Goal: Information Seeking & Learning: Check status

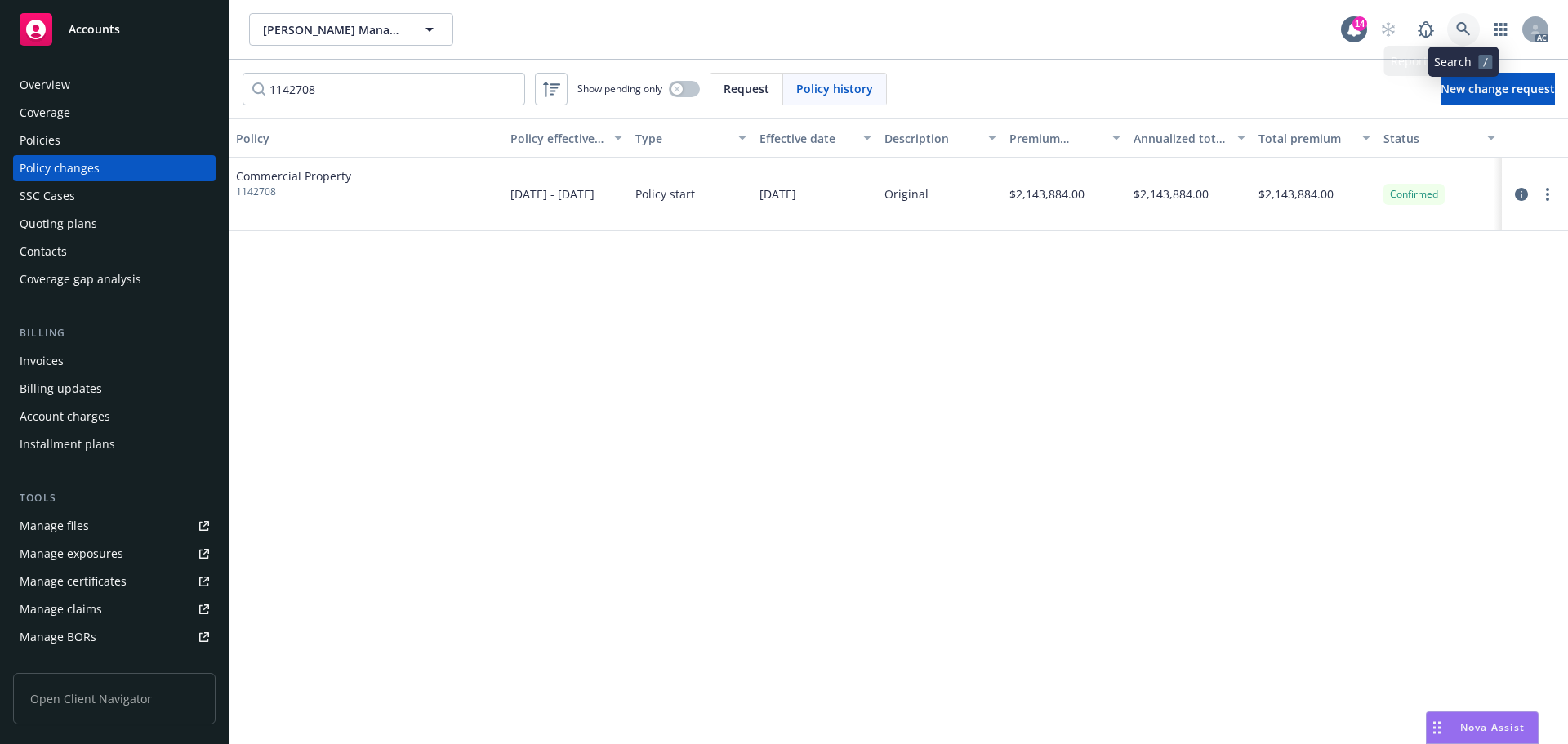
click at [1465, 38] on link at bounding box center [1463, 30] width 32 height 32
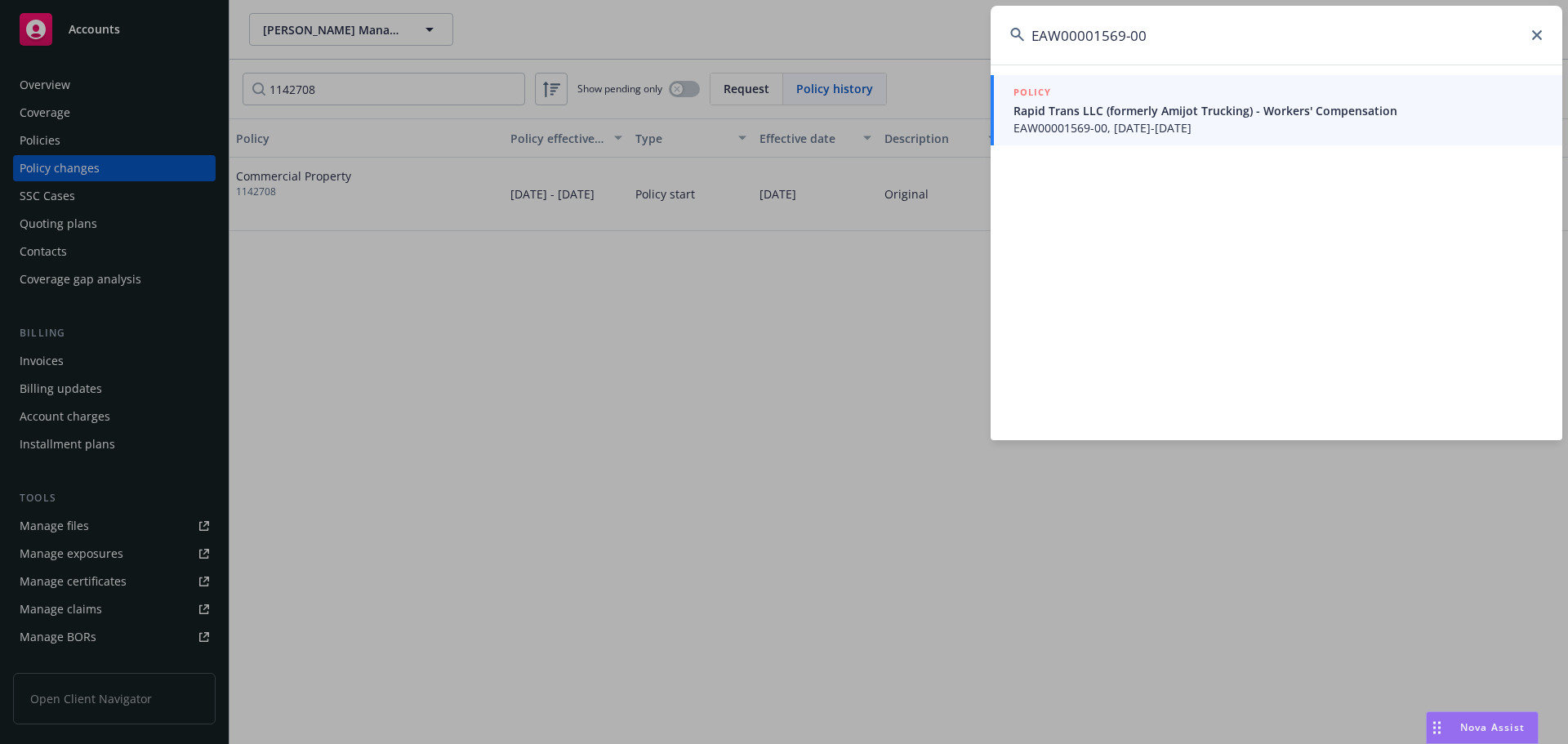
type input "EAW00001569-00"
click at [1145, 116] on span "Rapid Trans LLC (formerly Amijot Trucking) - Workers' Compensation" at bounding box center [1277, 110] width 529 height 17
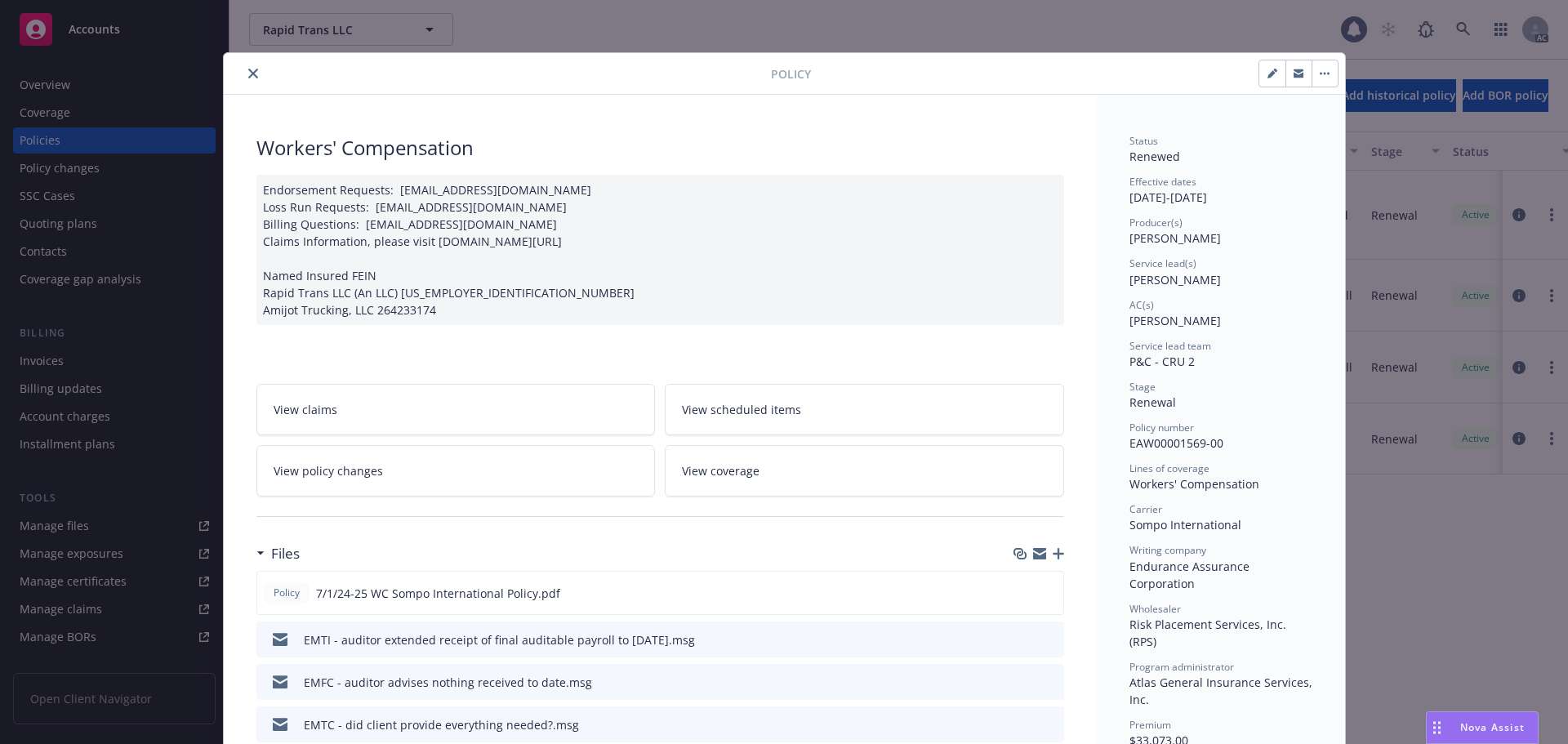
click at [248, 70] on icon "close" at bounding box center [253, 73] width 10 height 10
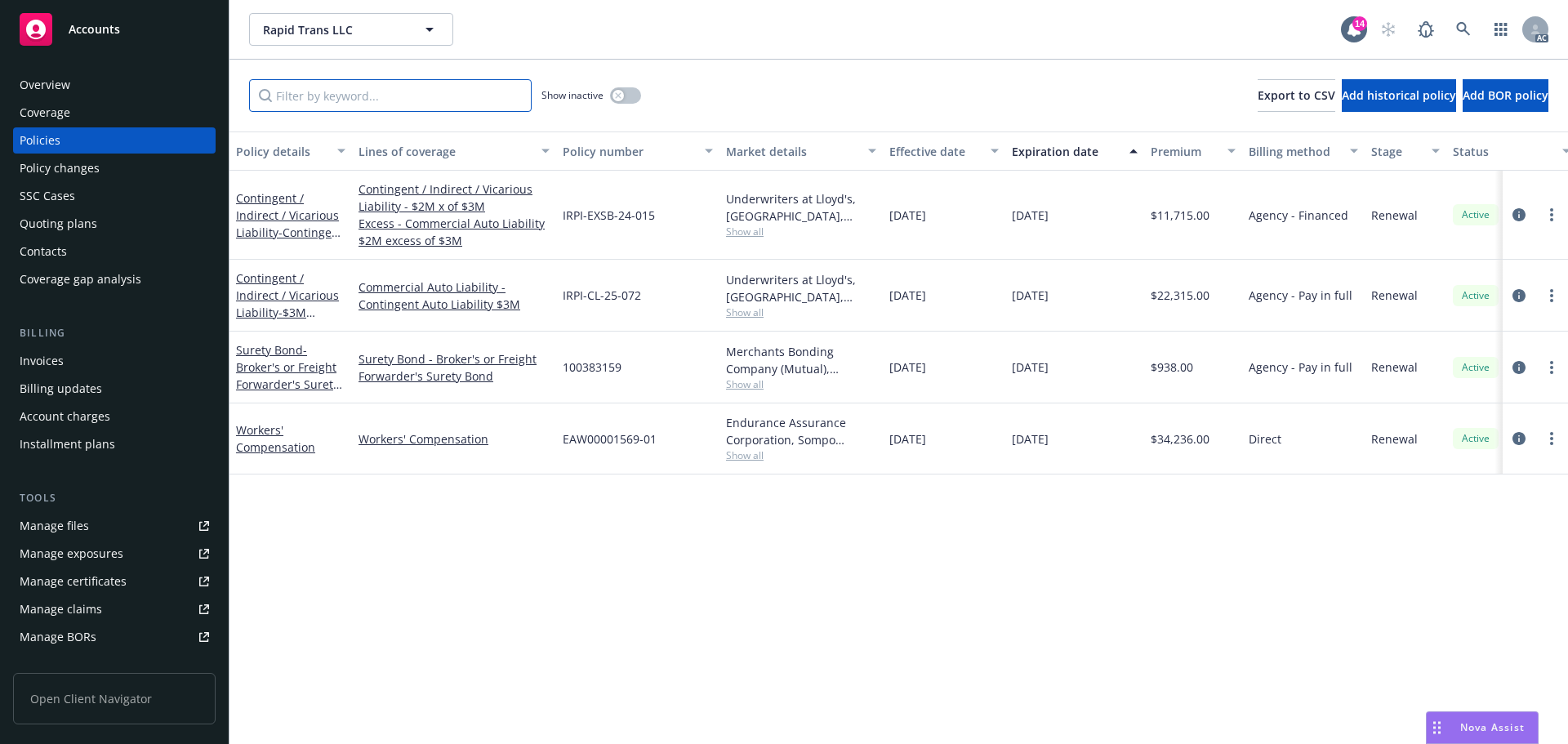
click at [491, 93] on input "Filter by keyword..." at bounding box center [390, 95] width 282 height 32
paste input "EAW00001569-00"
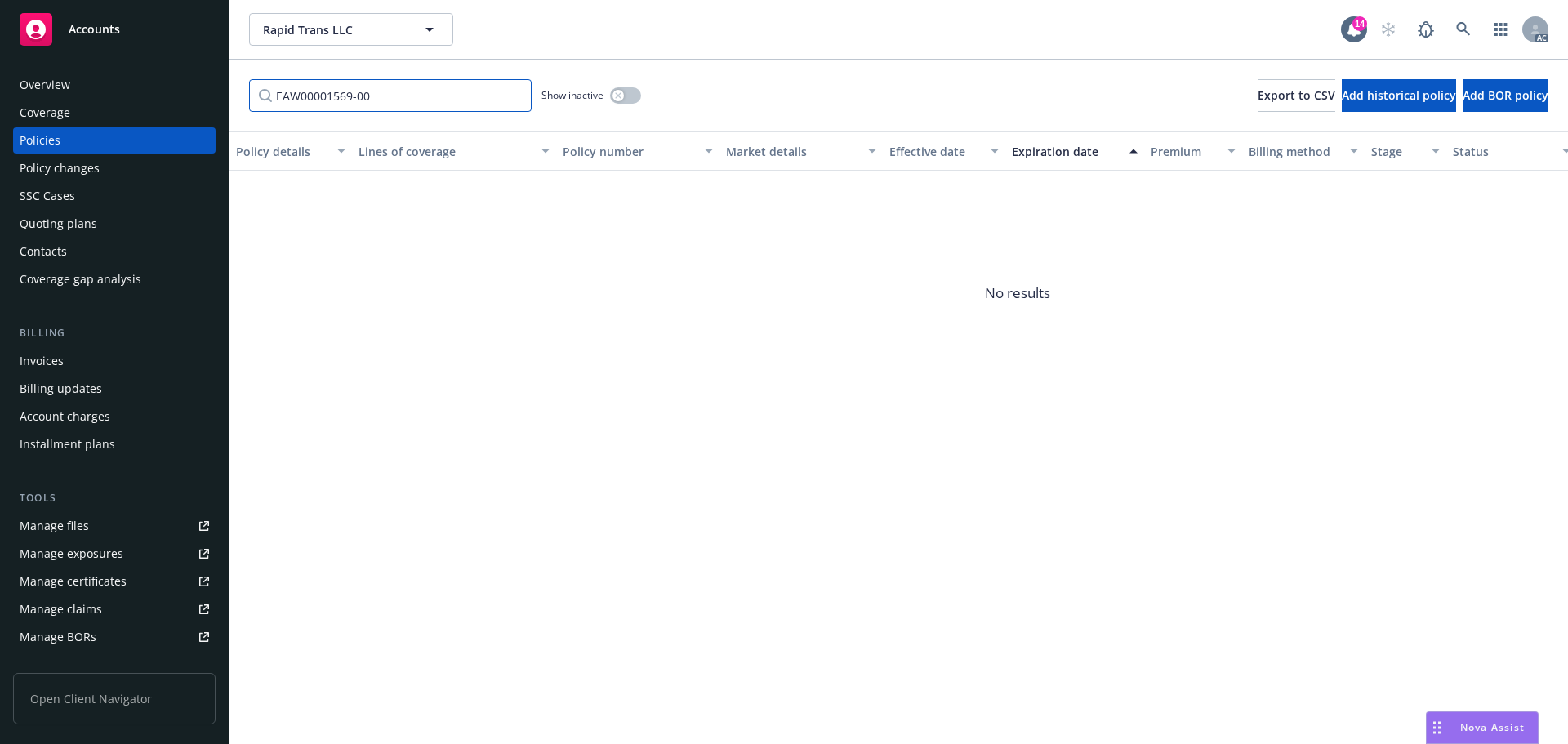
type input "EAW00001569-00"
click at [624, 97] on button "button" at bounding box center [625, 95] width 31 height 16
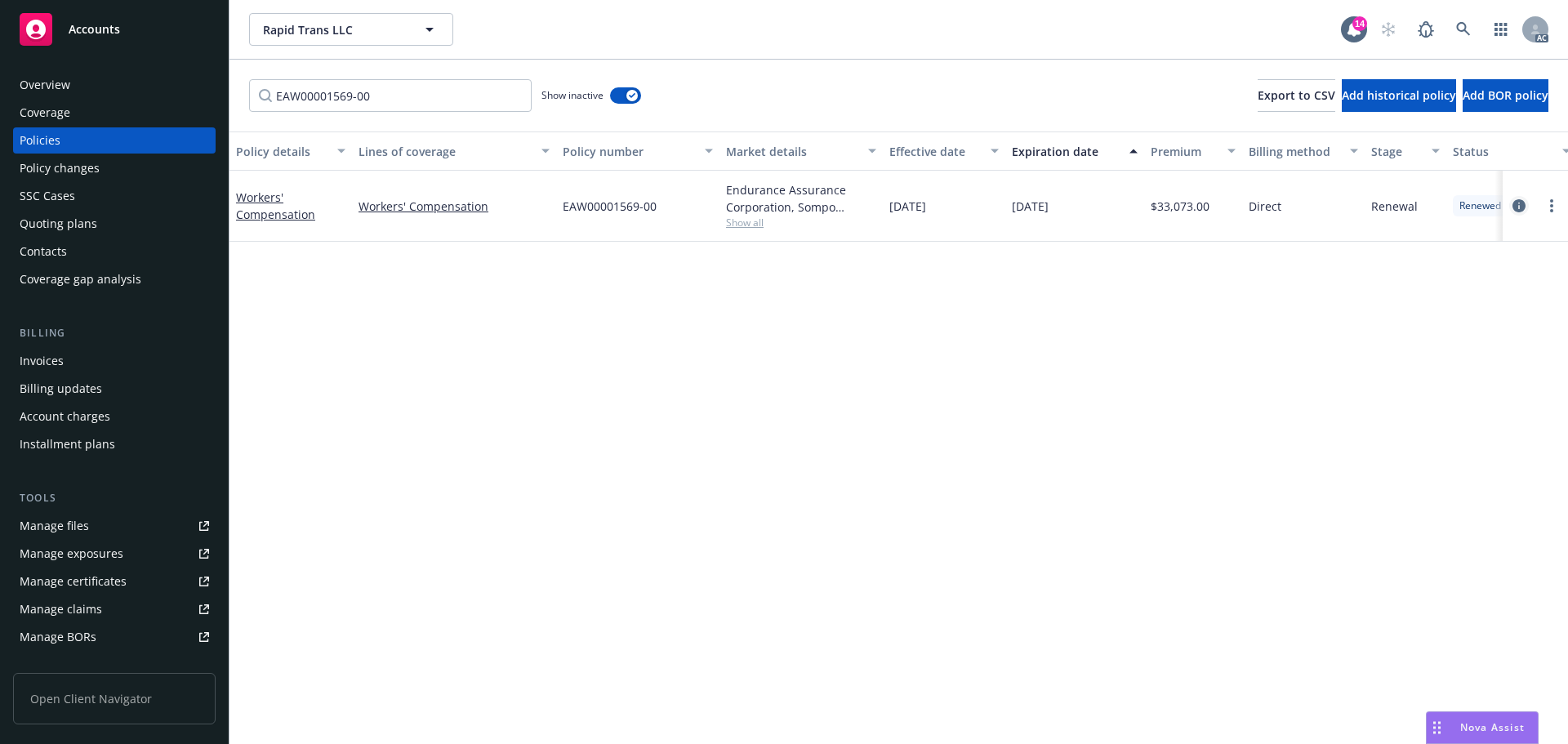
click at [1514, 207] on icon "circleInformation" at bounding box center [1519, 205] width 13 height 13
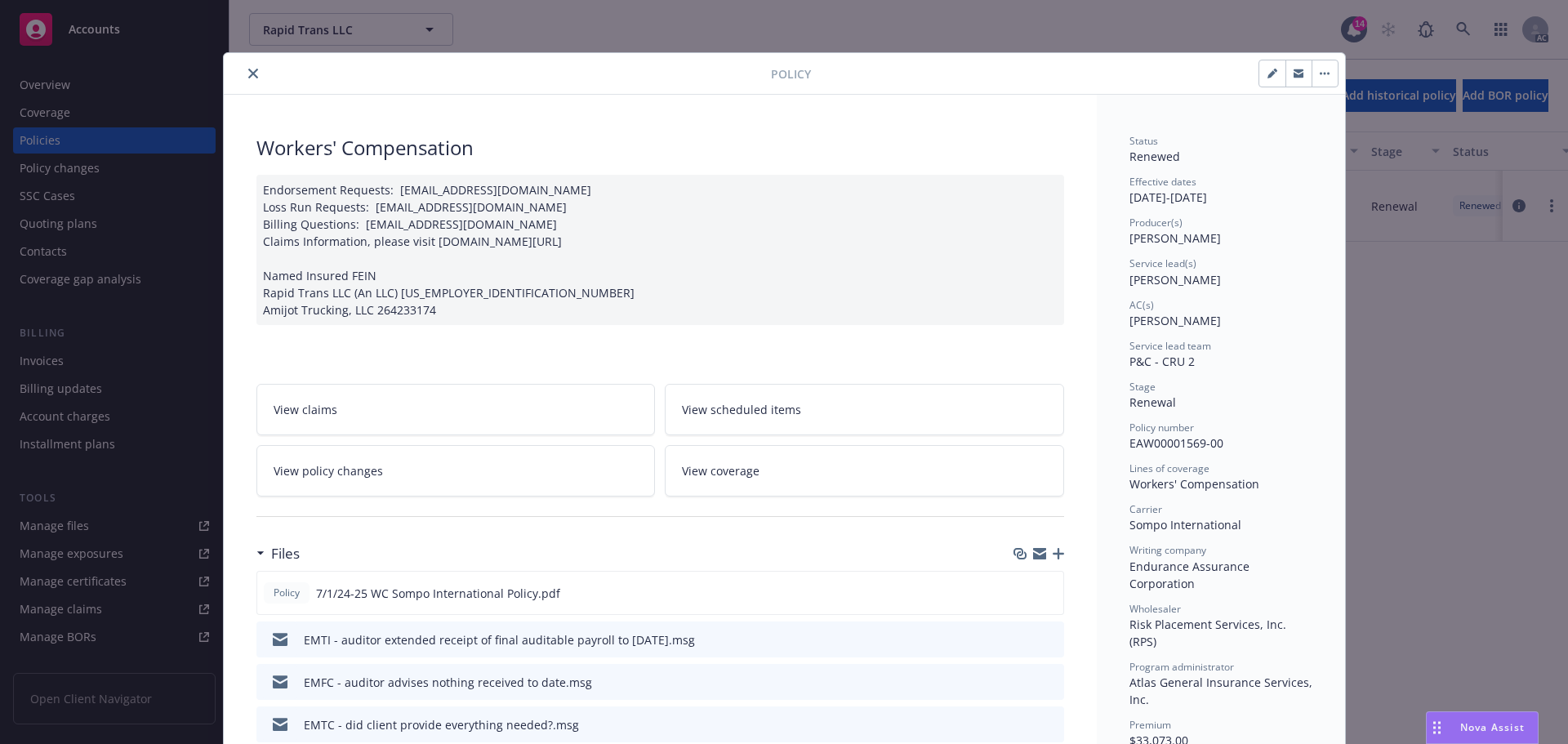
scroll to position [49, 0]
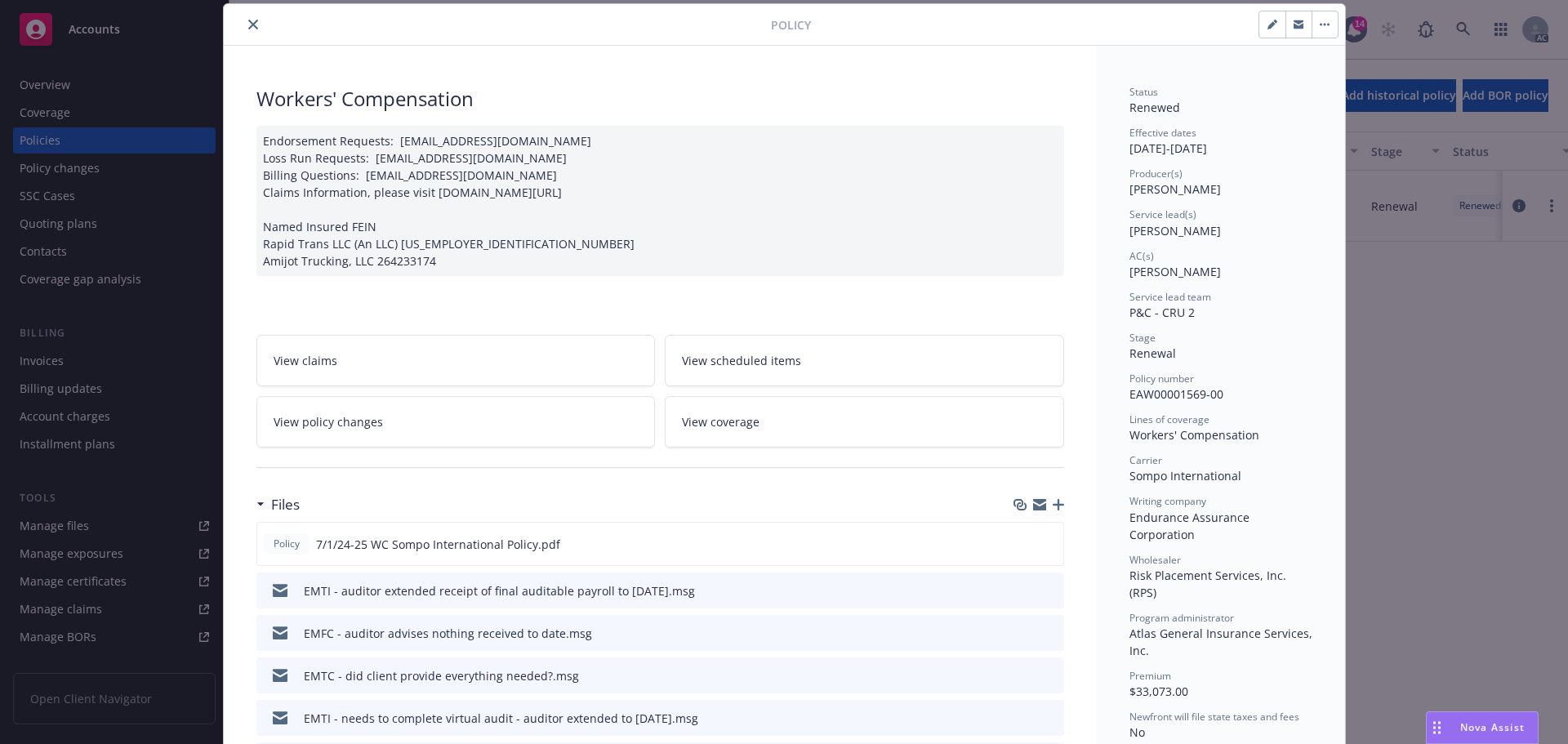
click at [248, 24] on icon "close" at bounding box center [253, 24] width 10 height 10
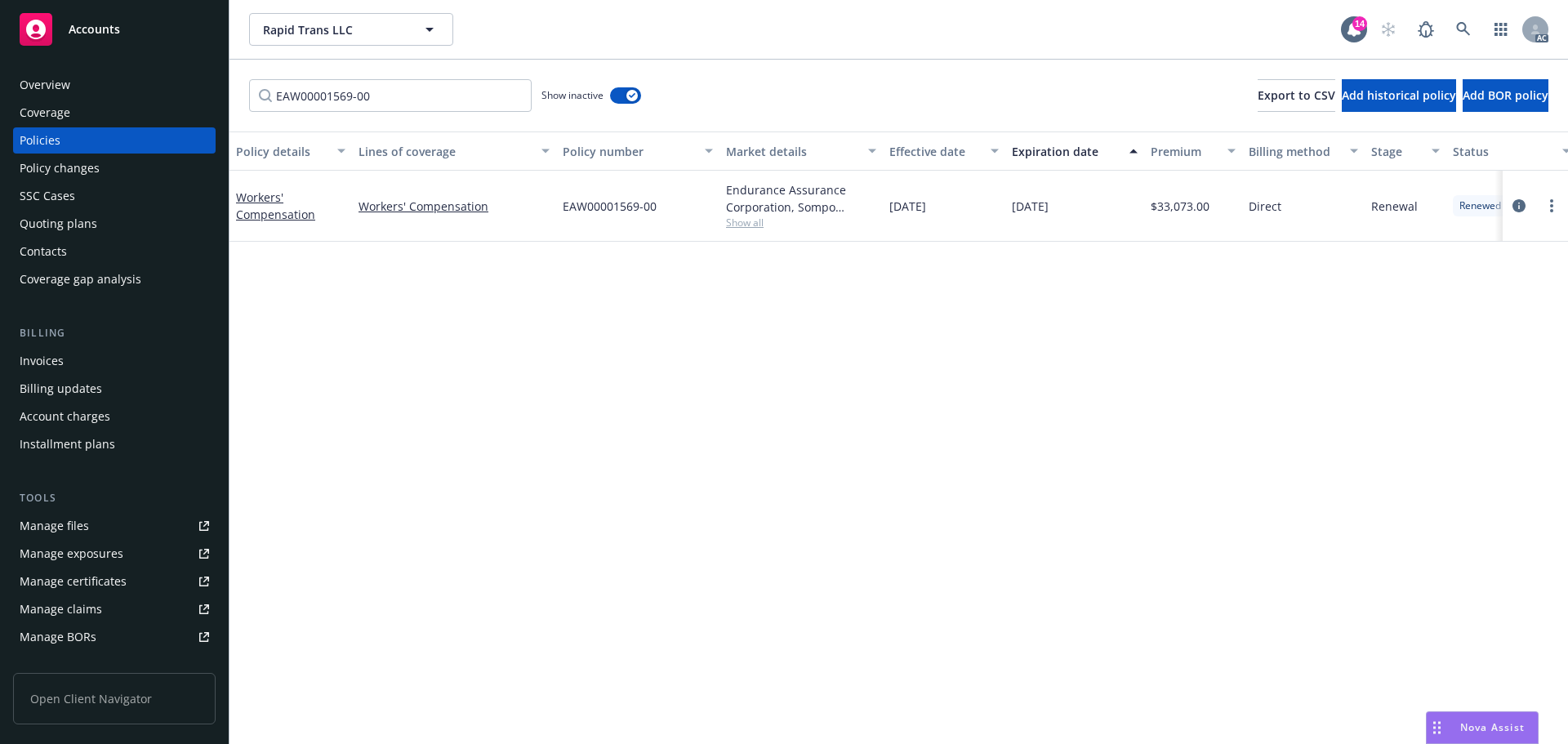
click at [750, 217] on span "Show all" at bounding box center [801, 222] width 150 height 13
click at [103, 78] on div "Overview" at bounding box center [114, 85] width 190 height 26
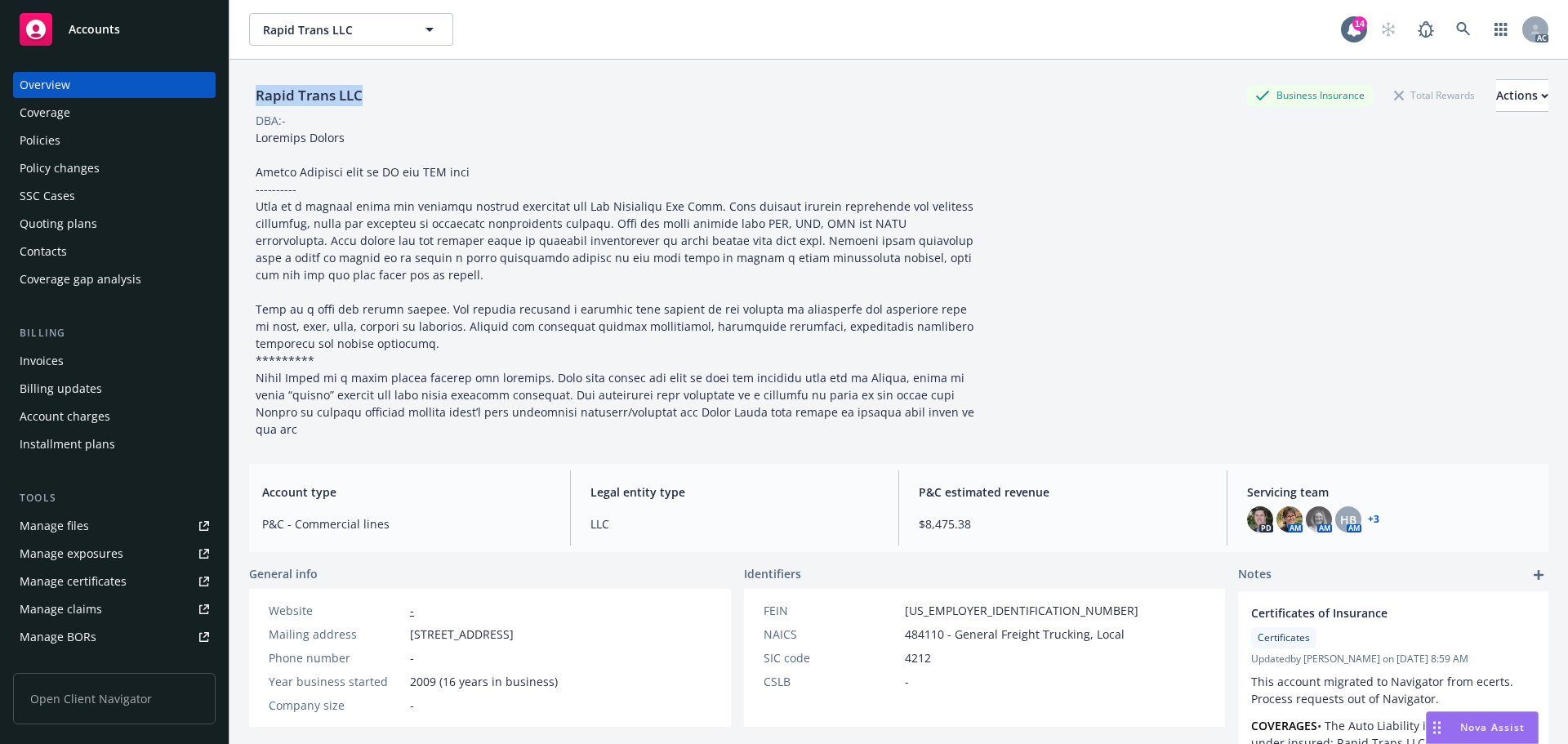
drag, startPoint x: 381, startPoint y: 94, endPoint x: 255, endPoint y: 93, distance: 126.0
click at [255, 93] on div "Rapid Trans LLC Business Insurance Total Rewards Actions" at bounding box center [899, 95] width 1299 height 32
copy div "Rapid Trans LLC"
click at [1456, 21] on link at bounding box center [1463, 30] width 32 height 32
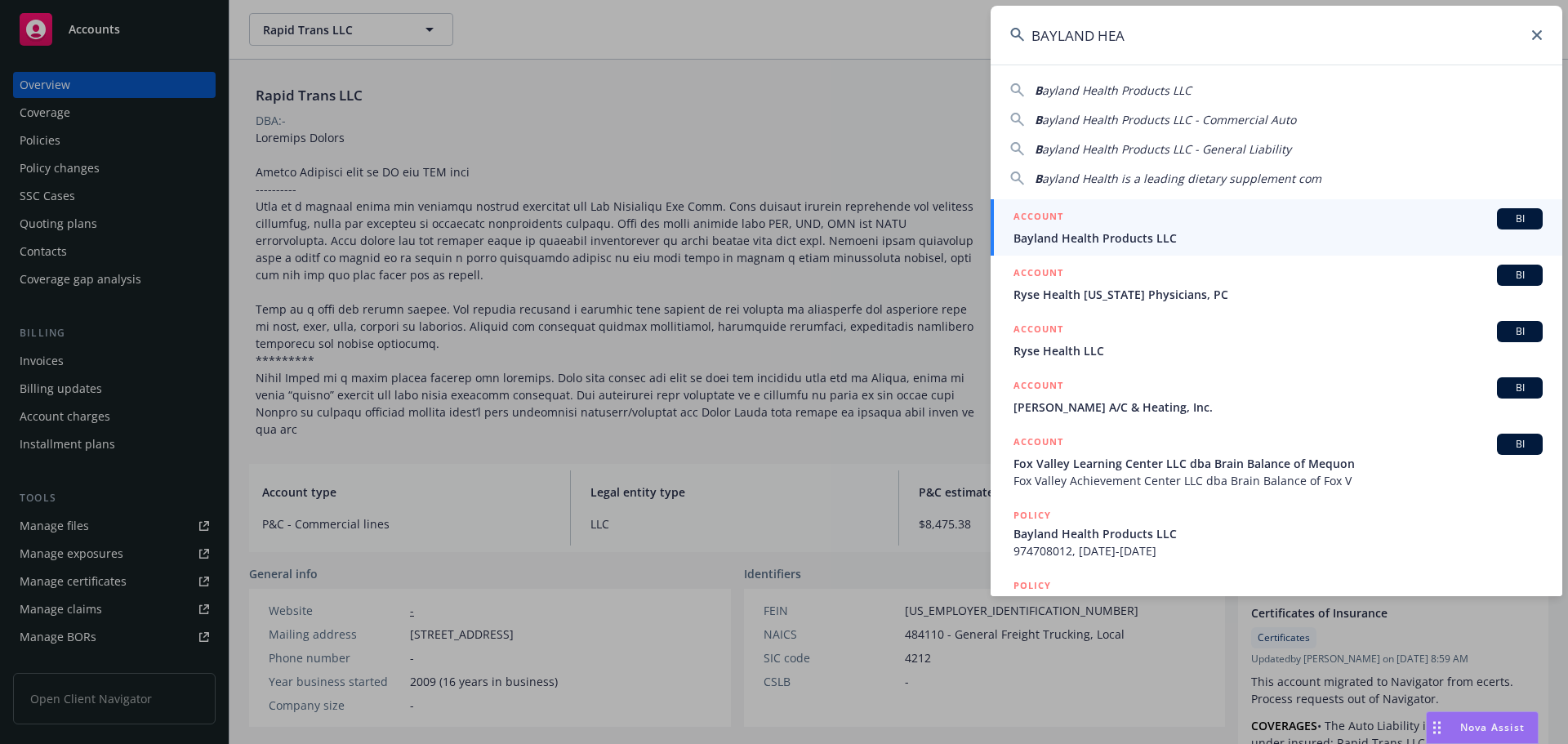
type input "BAYLAND HEA"
click at [1193, 224] on div "ACCOUNT BI" at bounding box center [1277, 219] width 529 height 22
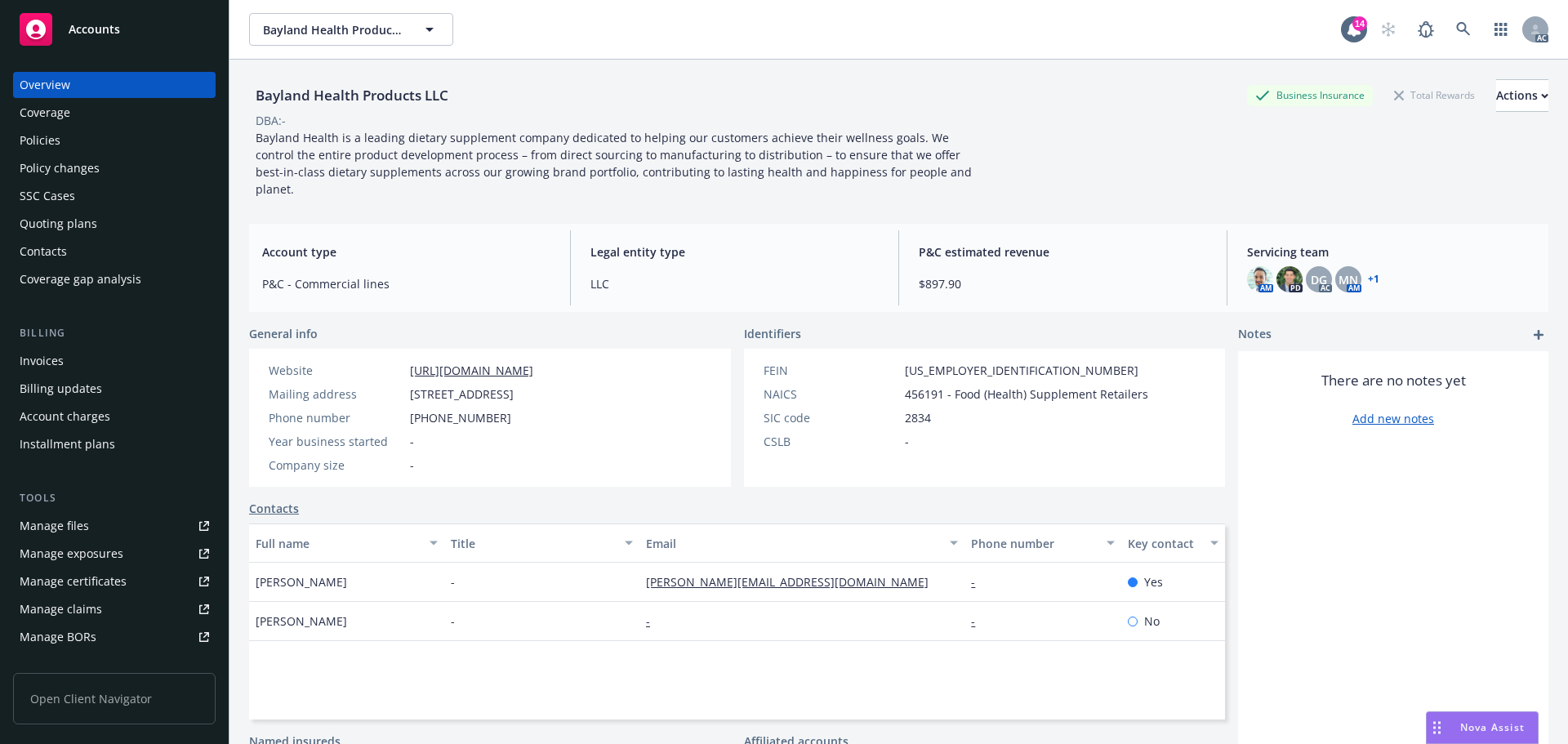
click at [104, 146] on div "Policies" at bounding box center [114, 140] width 190 height 26
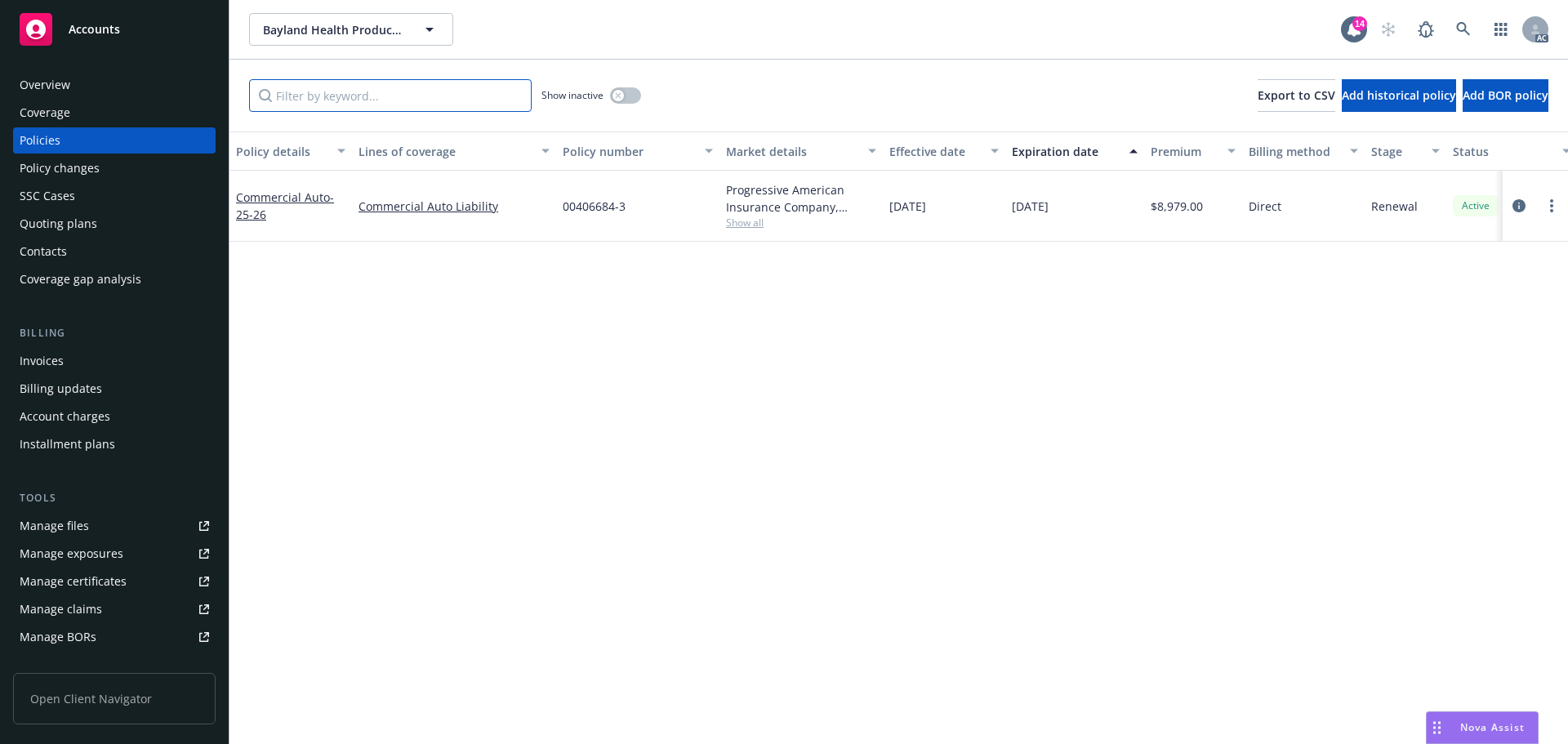
click at [385, 102] on input "Filter by keyword..." at bounding box center [390, 95] width 282 height 32
paste input "00406684"
type input "00406684"
drag, startPoint x: 641, startPoint y: 207, endPoint x: 557, endPoint y: 207, distance: 84.0
click at [557, 207] on div "00406684-3" at bounding box center [638, 206] width 164 height 71
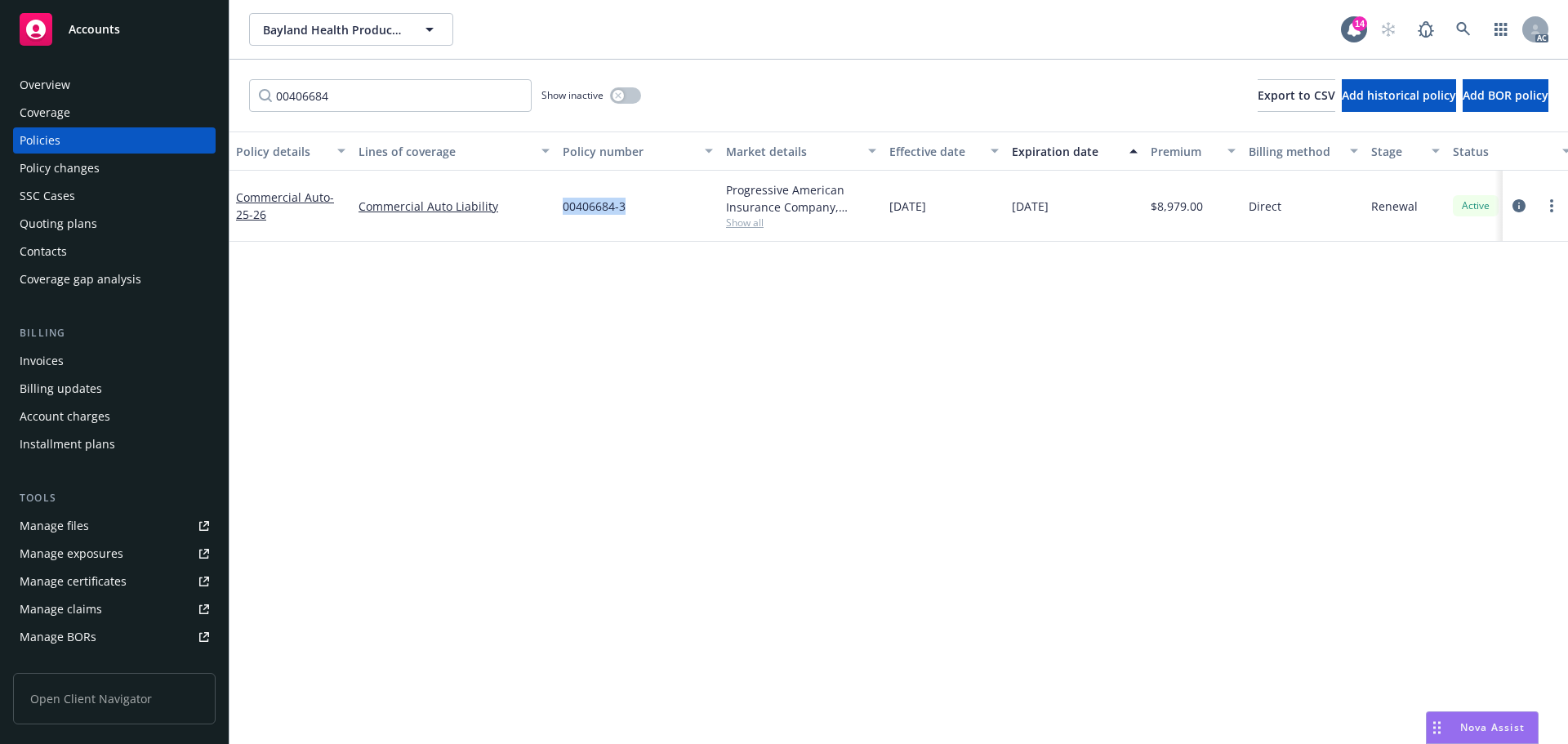
copy span "00406684-3"
click at [129, 76] on div "Overview" at bounding box center [114, 85] width 190 height 26
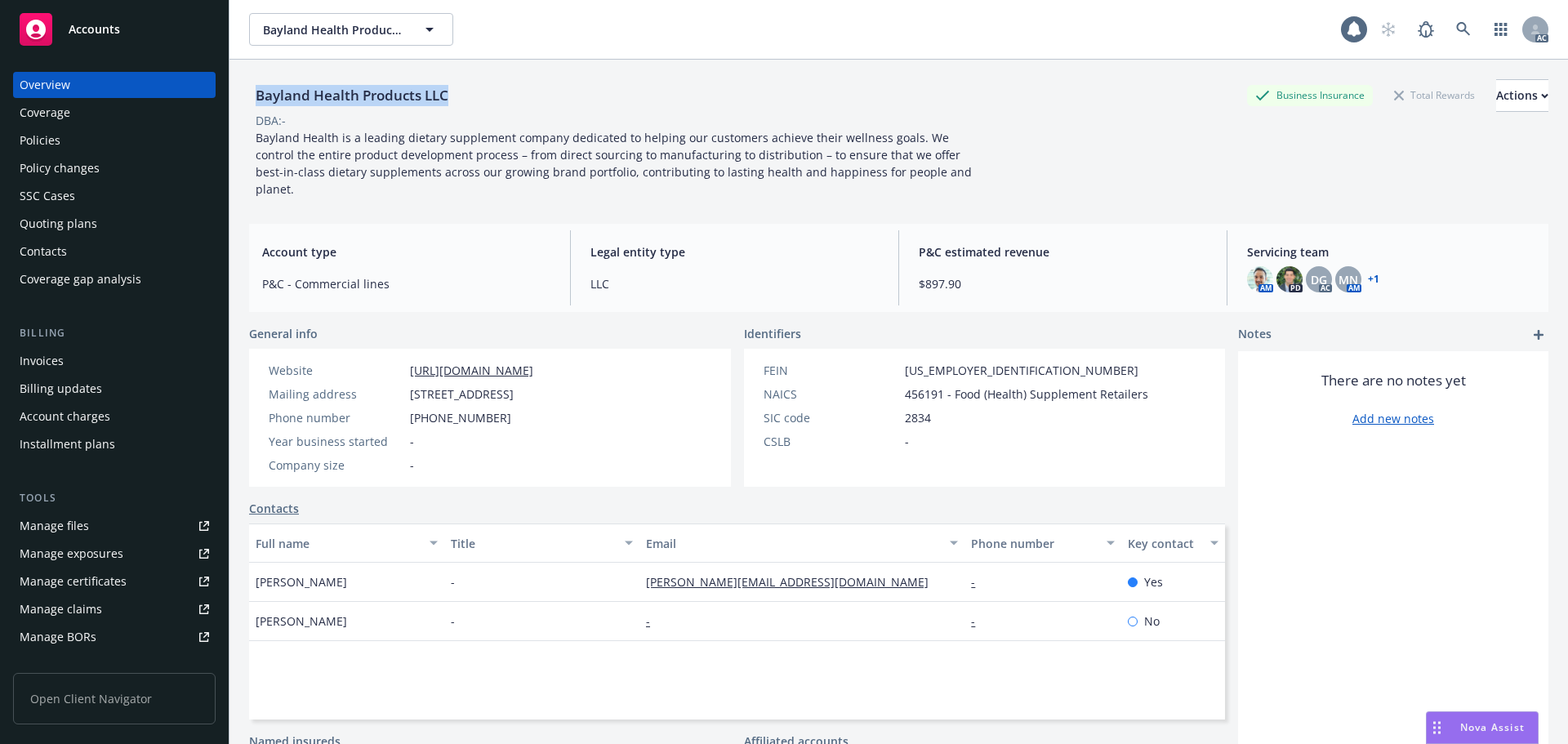
drag, startPoint x: 472, startPoint y: 93, endPoint x: 253, endPoint y: 94, distance: 219.0
click at [255, 94] on div "Bayland Health Products LLC Business Insurance Total Rewards Actions" at bounding box center [899, 95] width 1299 height 32
copy div "Bayland Health Products LLC"
click at [1466, 22] on span at bounding box center [1463, 30] width 32 height 32
click at [1456, 31] on icon at bounding box center [1463, 30] width 14 height 14
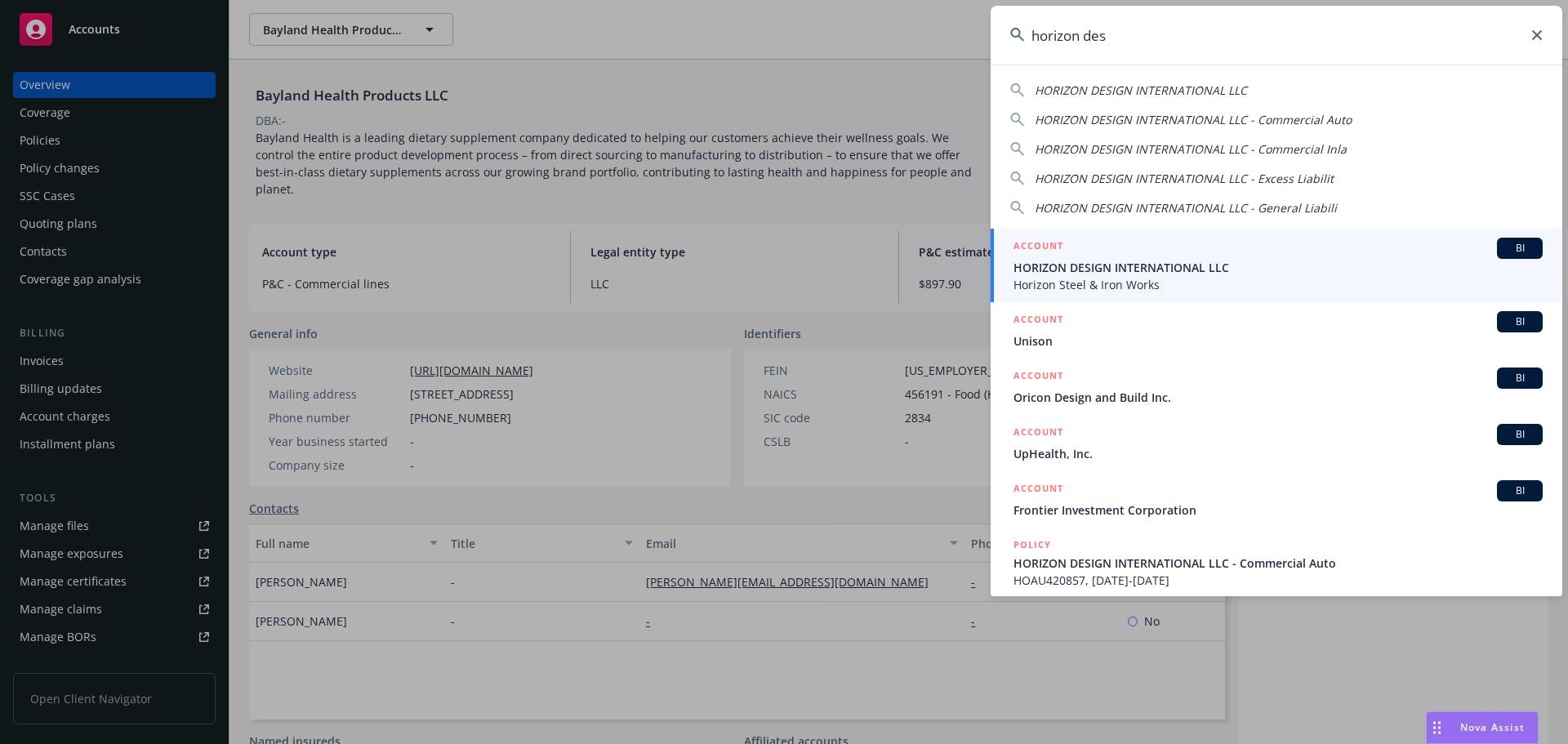
type input "horizon des"
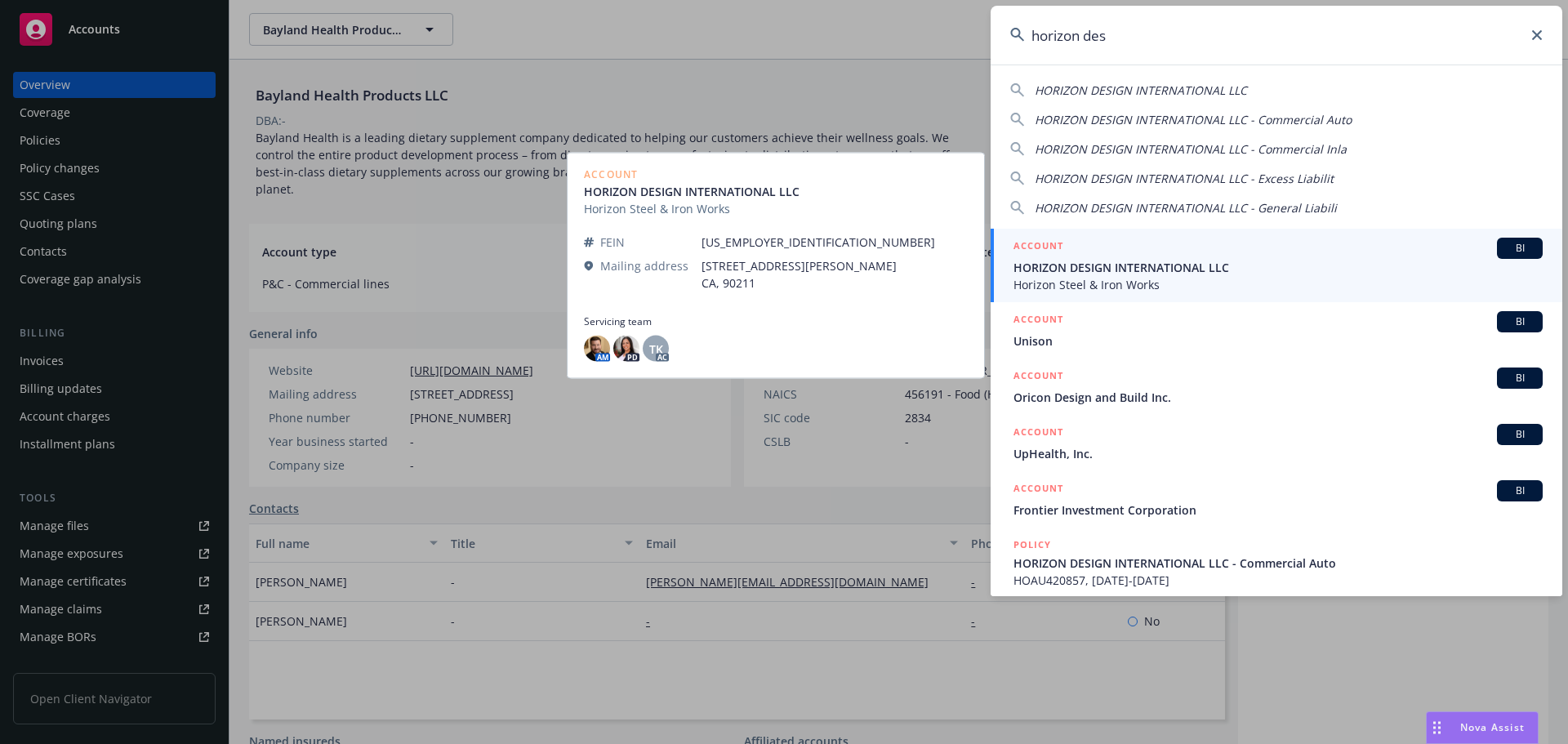
click at [1161, 252] on div "ACCOUNT BI" at bounding box center [1277, 248] width 529 height 22
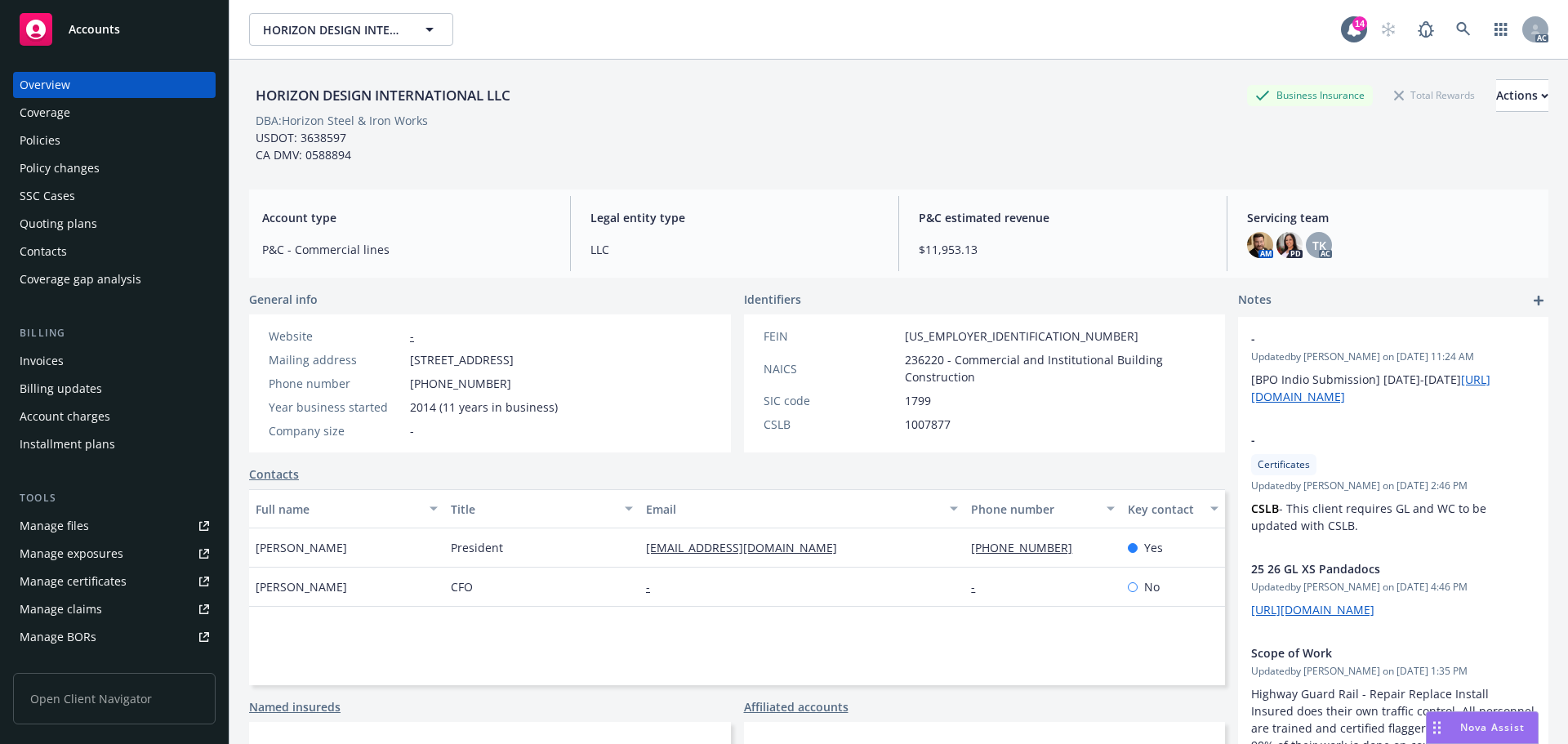
click at [72, 143] on div "Policies" at bounding box center [114, 140] width 190 height 26
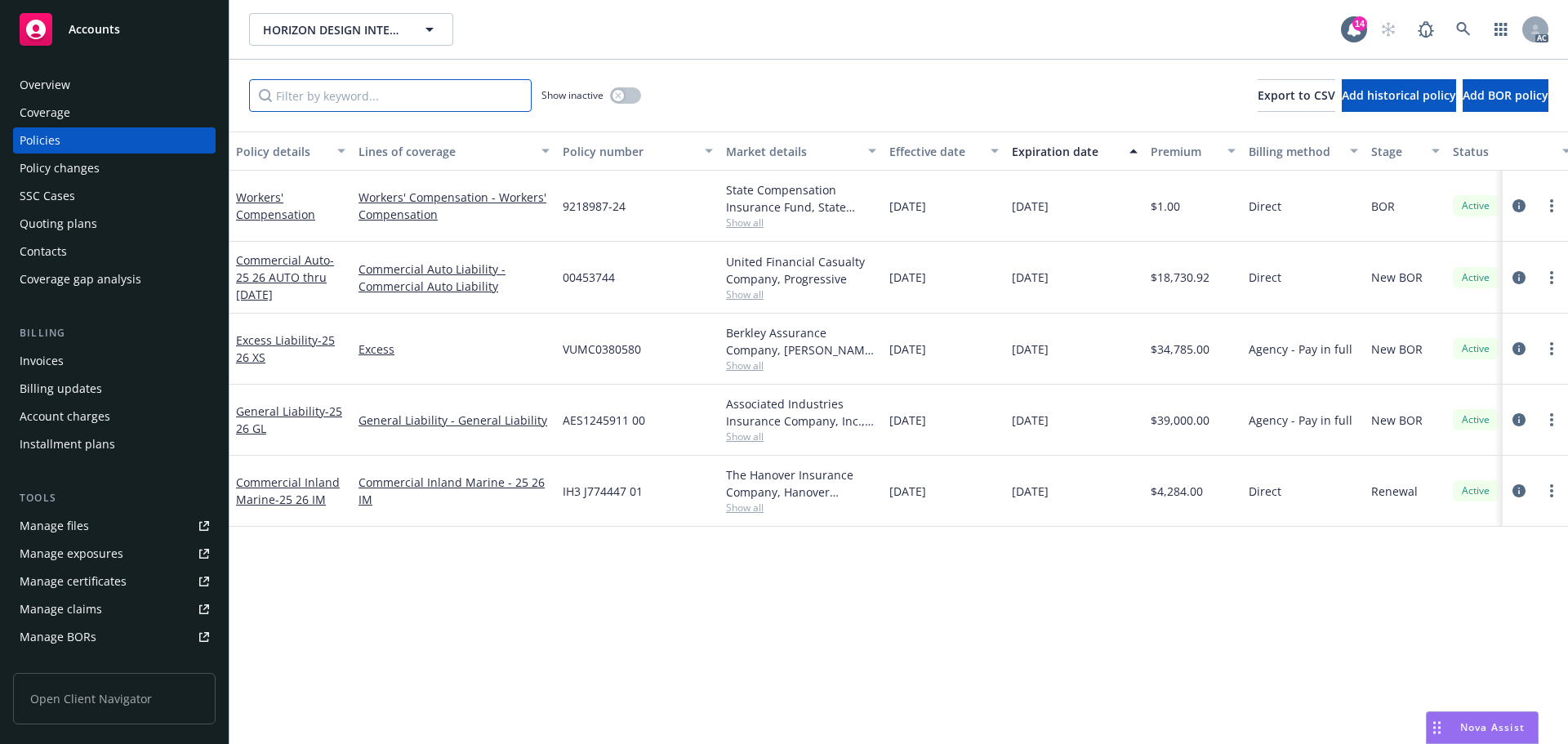
click at [475, 104] on input "Filter by keyword..." at bounding box center [390, 95] width 282 height 32
paste input "00453744"
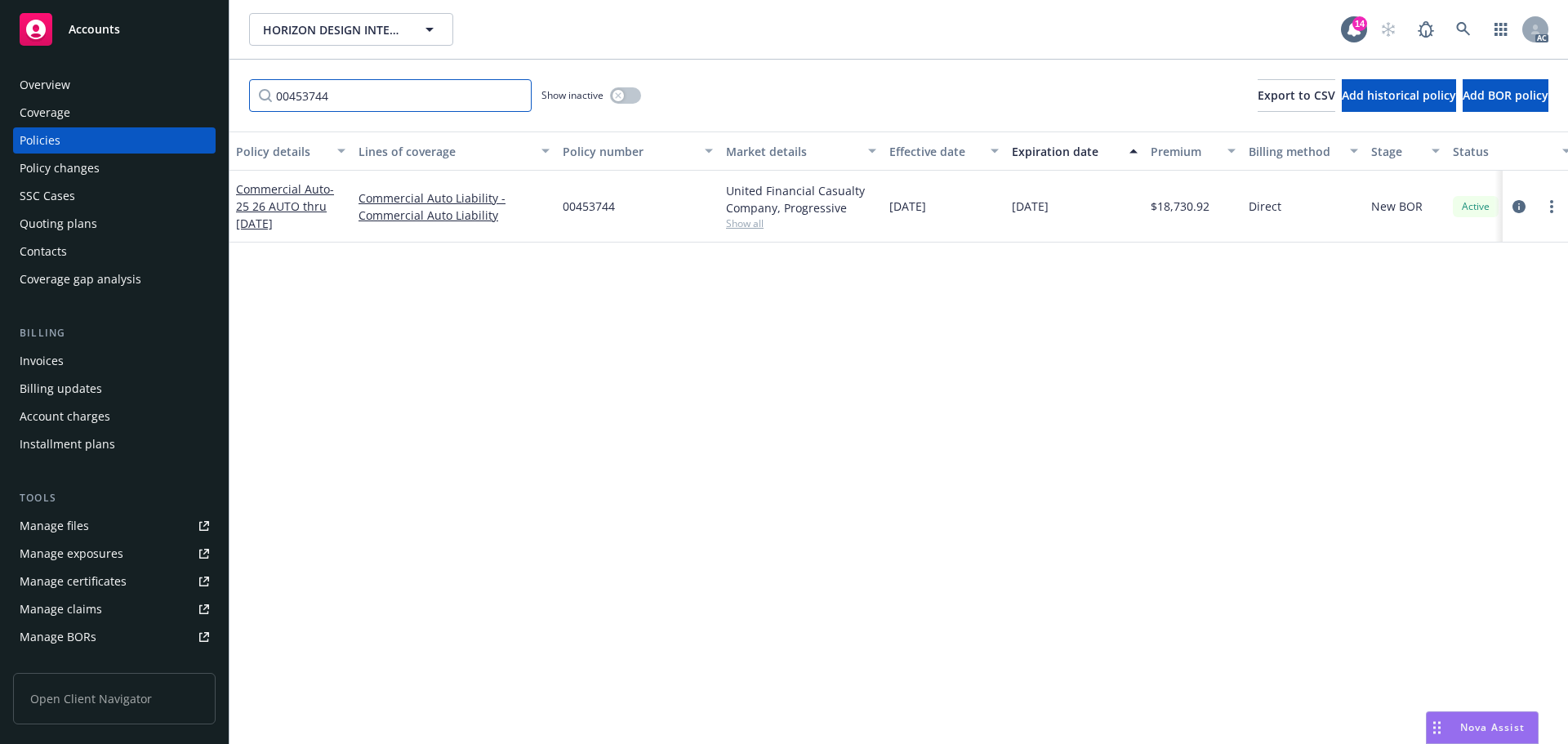
type input "00453744"
drag, startPoint x: 641, startPoint y: 208, endPoint x: 562, endPoint y: 210, distance: 79.0
click at [562, 210] on div "00453744" at bounding box center [638, 207] width 164 height 72
copy span "00453744"
click at [141, 85] on div "Overview" at bounding box center [114, 85] width 190 height 26
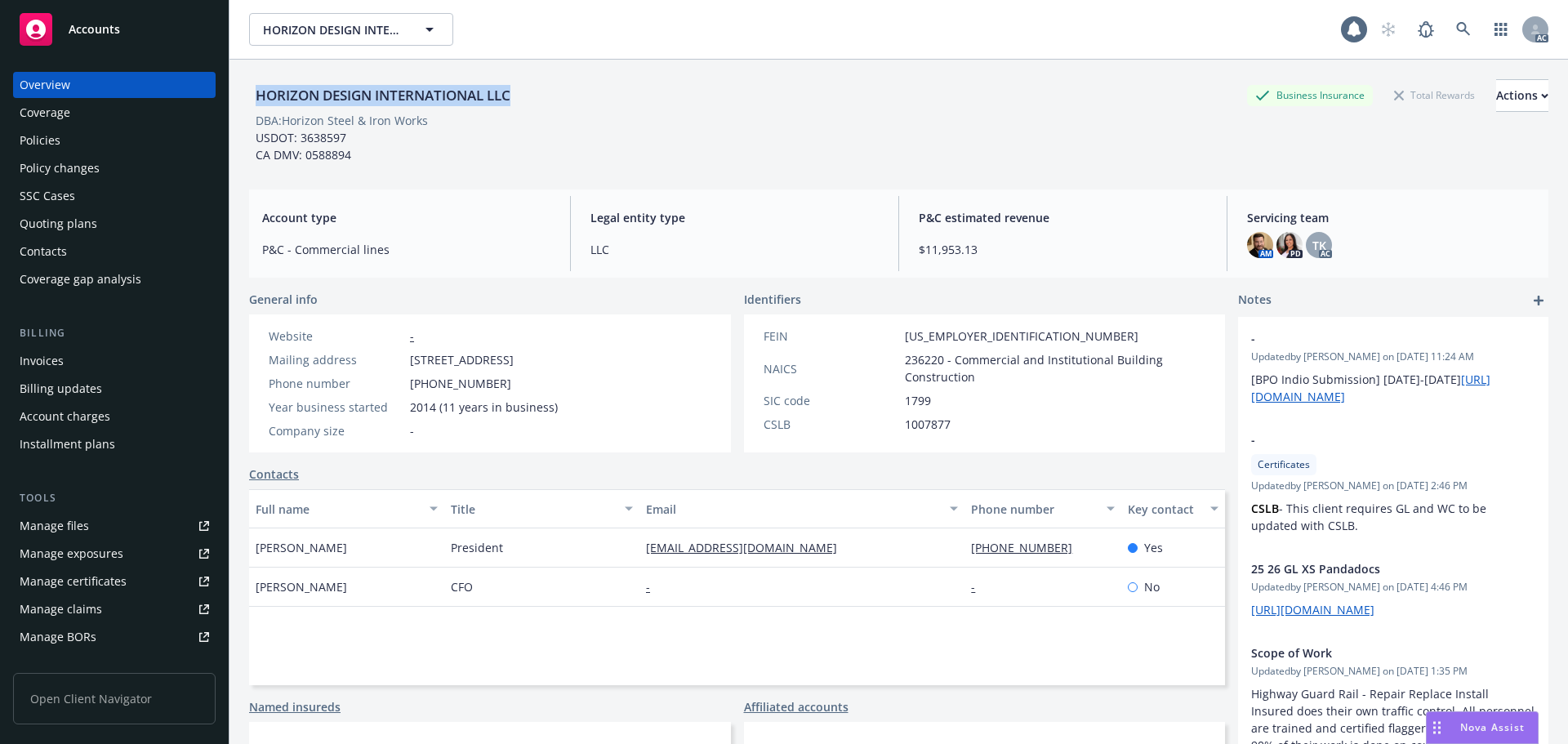
drag, startPoint x: 533, startPoint y: 96, endPoint x: 252, endPoint y: 95, distance: 281.0
click at [252, 95] on div "HORIZON DESIGN INTERNATIONAL LLC Business Insurance Total Rewards Actions" at bounding box center [899, 95] width 1299 height 32
copy div "HORIZON DESIGN INTERNATIONAL LLC"
click at [1460, 31] on link at bounding box center [1463, 30] width 32 height 32
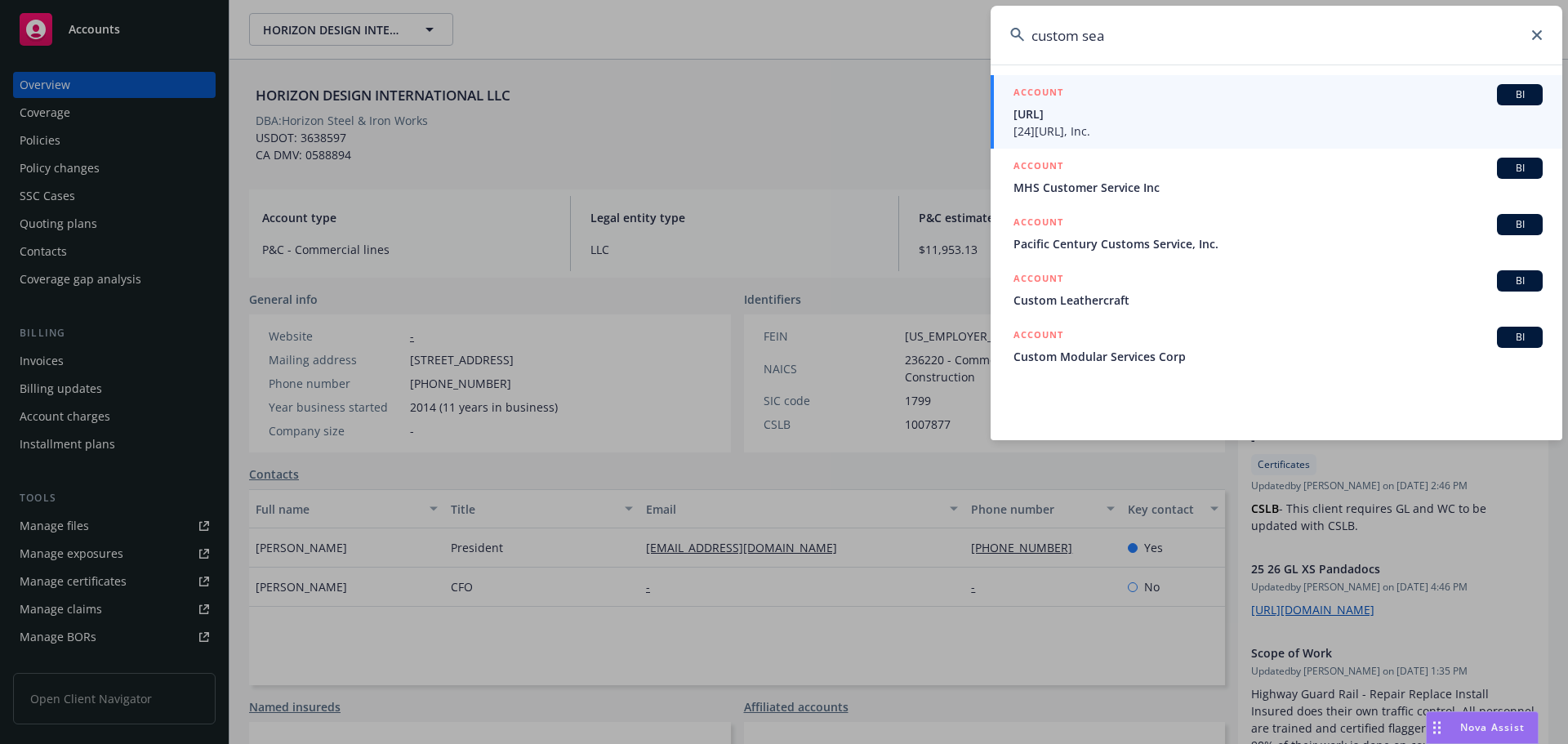
click at [1138, 42] on input "custom sea" at bounding box center [1276, 34] width 571 height 58
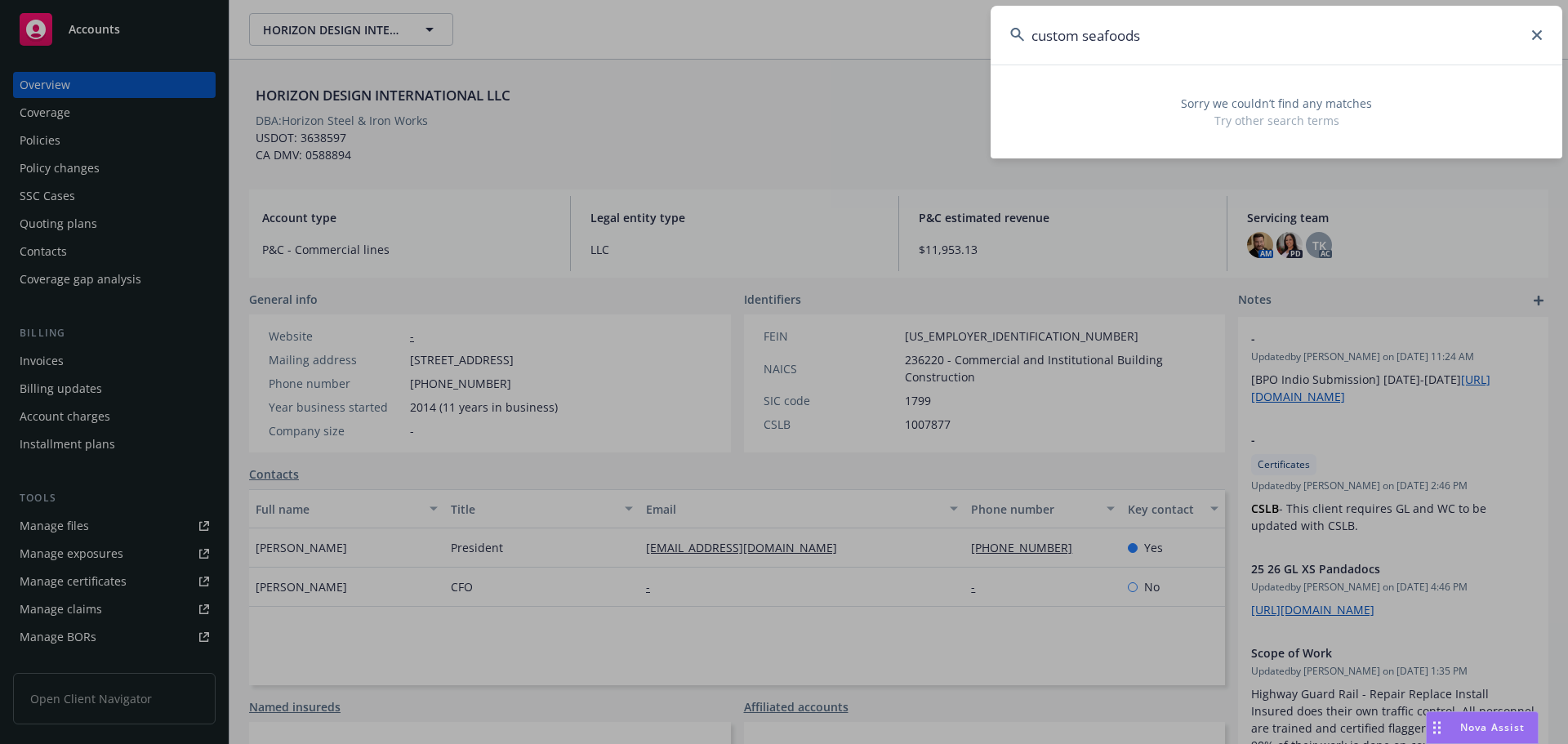
click at [1127, 49] on input "custom seafoods" at bounding box center [1276, 34] width 571 height 58
paste input "00631922"
click at [1046, 37] on input "00631922" at bounding box center [1276, 34] width 571 height 58
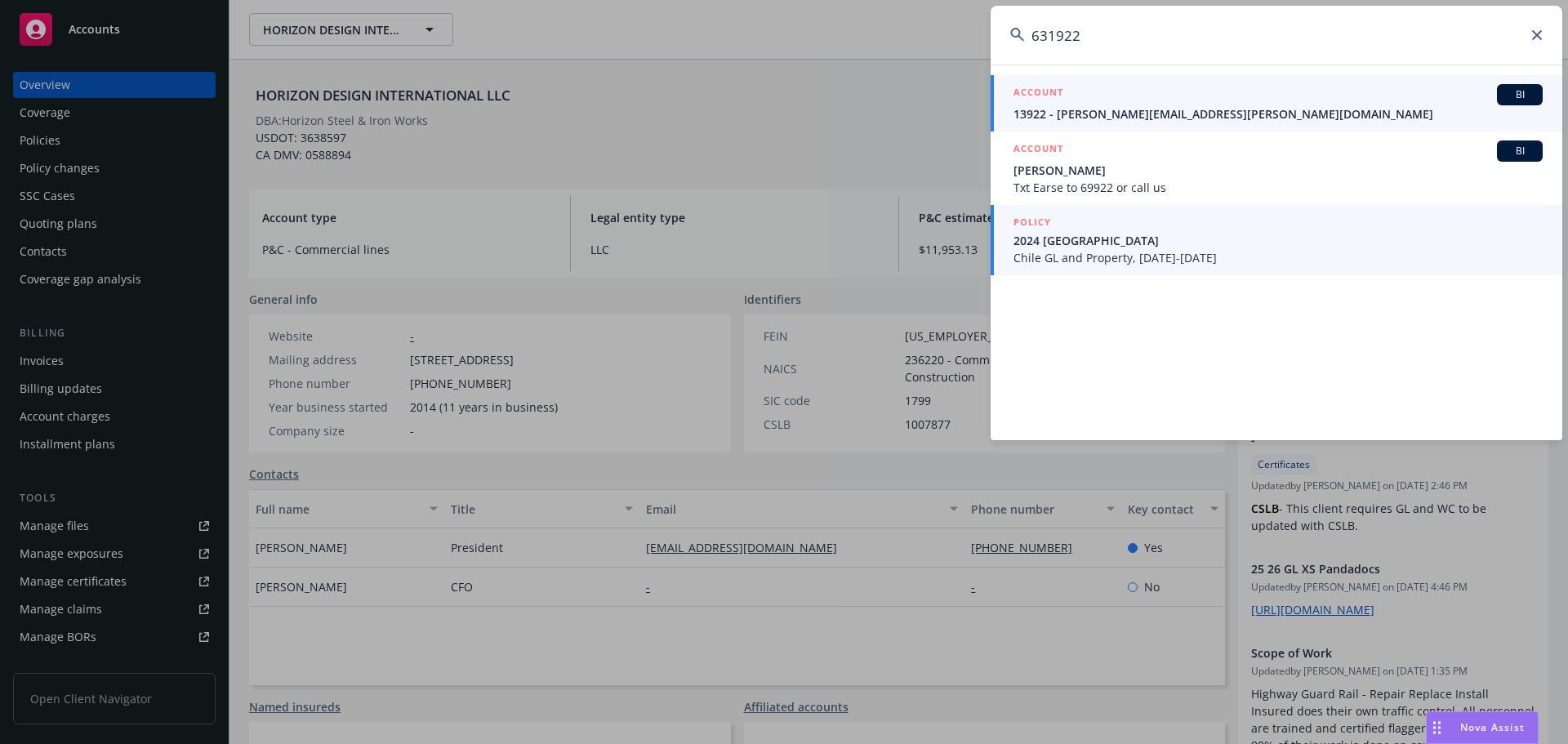
type input "631922"
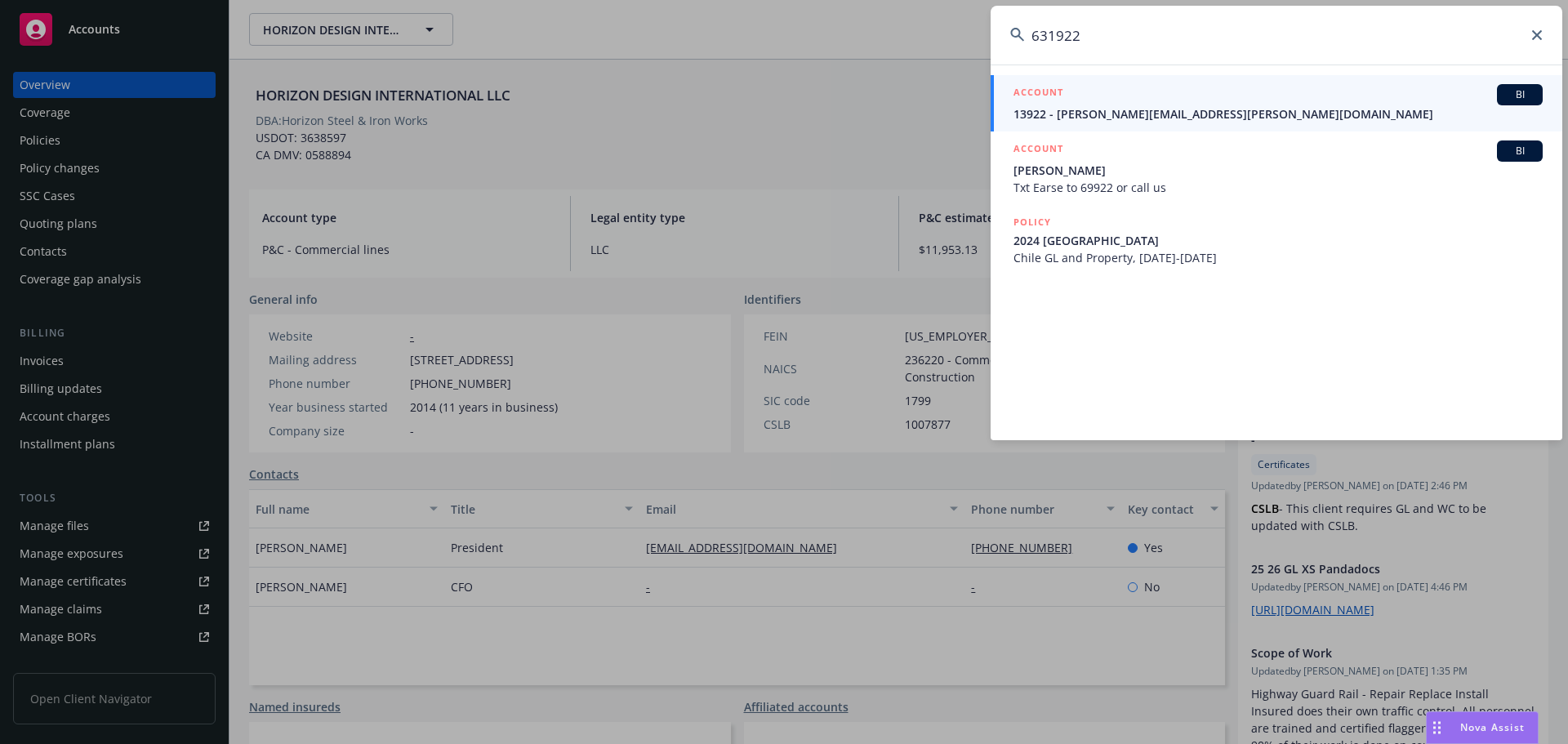
click at [1140, 258] on span "Chile GL and Property, [DATE]-[DATE]" at bounding box center [1277, 257] width 529 height 17
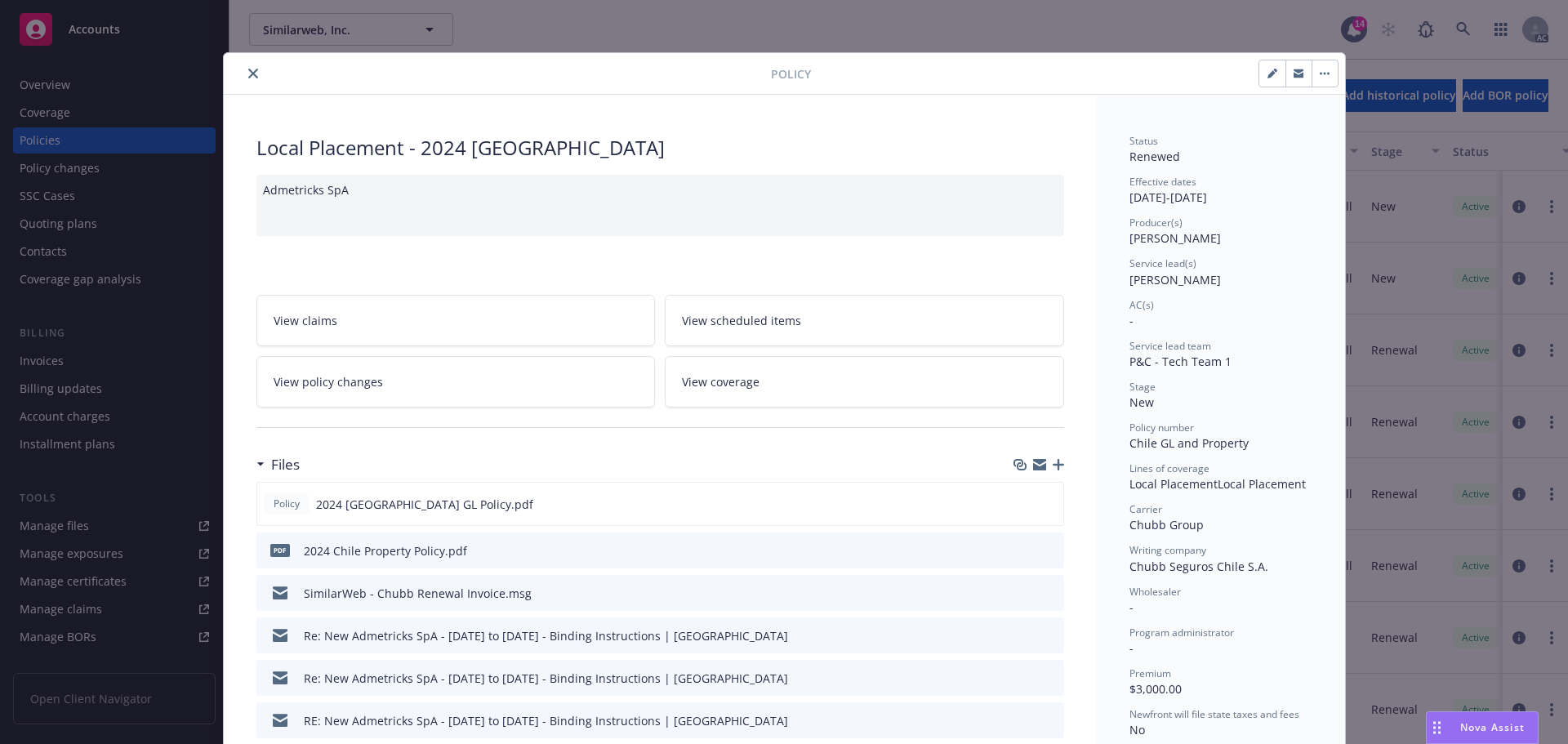
click at [248, 74] on icon "close" at bounding box center [253, 73] width 10 height 10
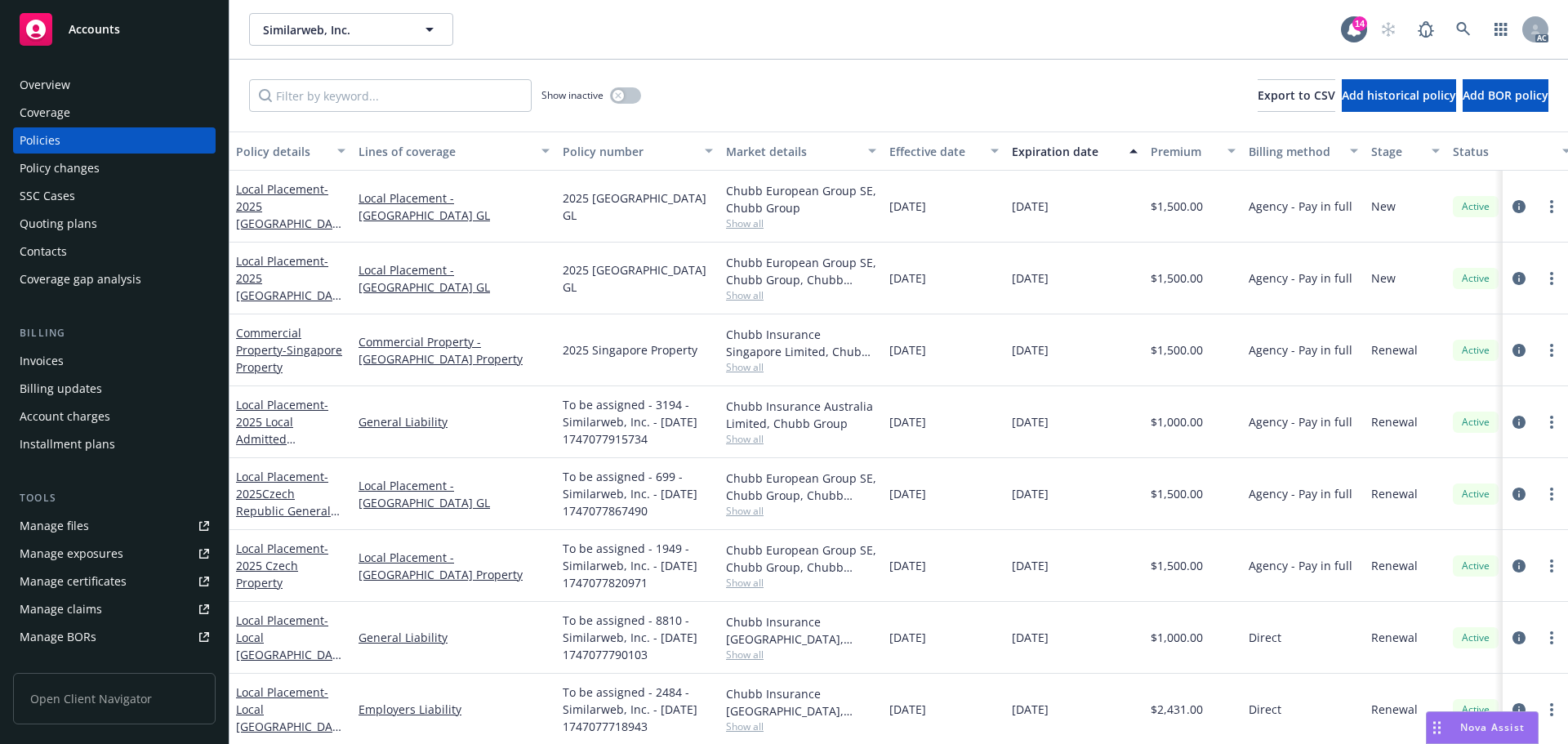
click at [93, 165] on div "Policy changes" at bounding box center [59, 167] width 80 height 26
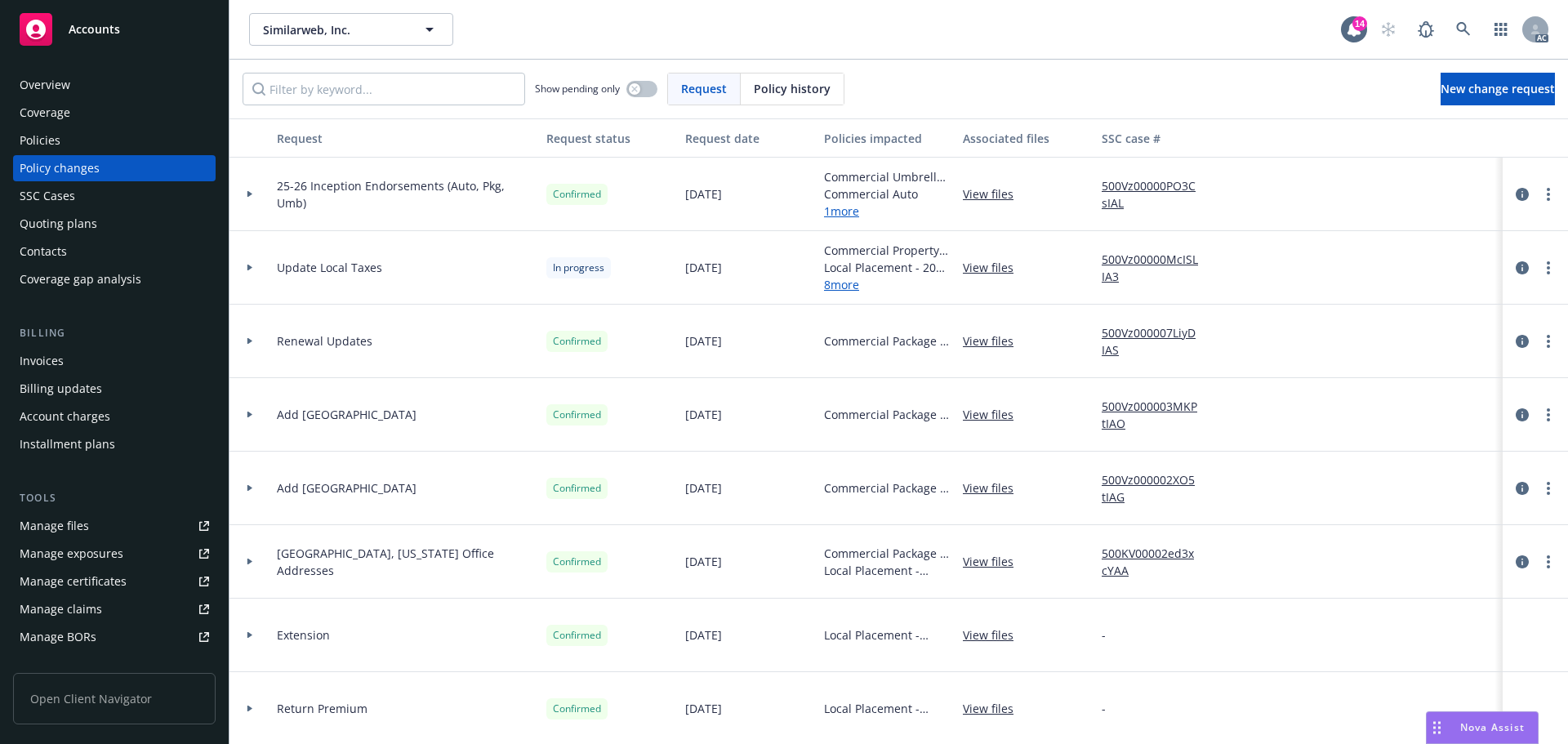
drag, startPoint x: 810, startPoint y: 77, endPoint x: 792, endPoint y: 78, distance: 18.0
click at [792, 78] on div "Policy history" at bounding box center [792, 89] width 103 height 31
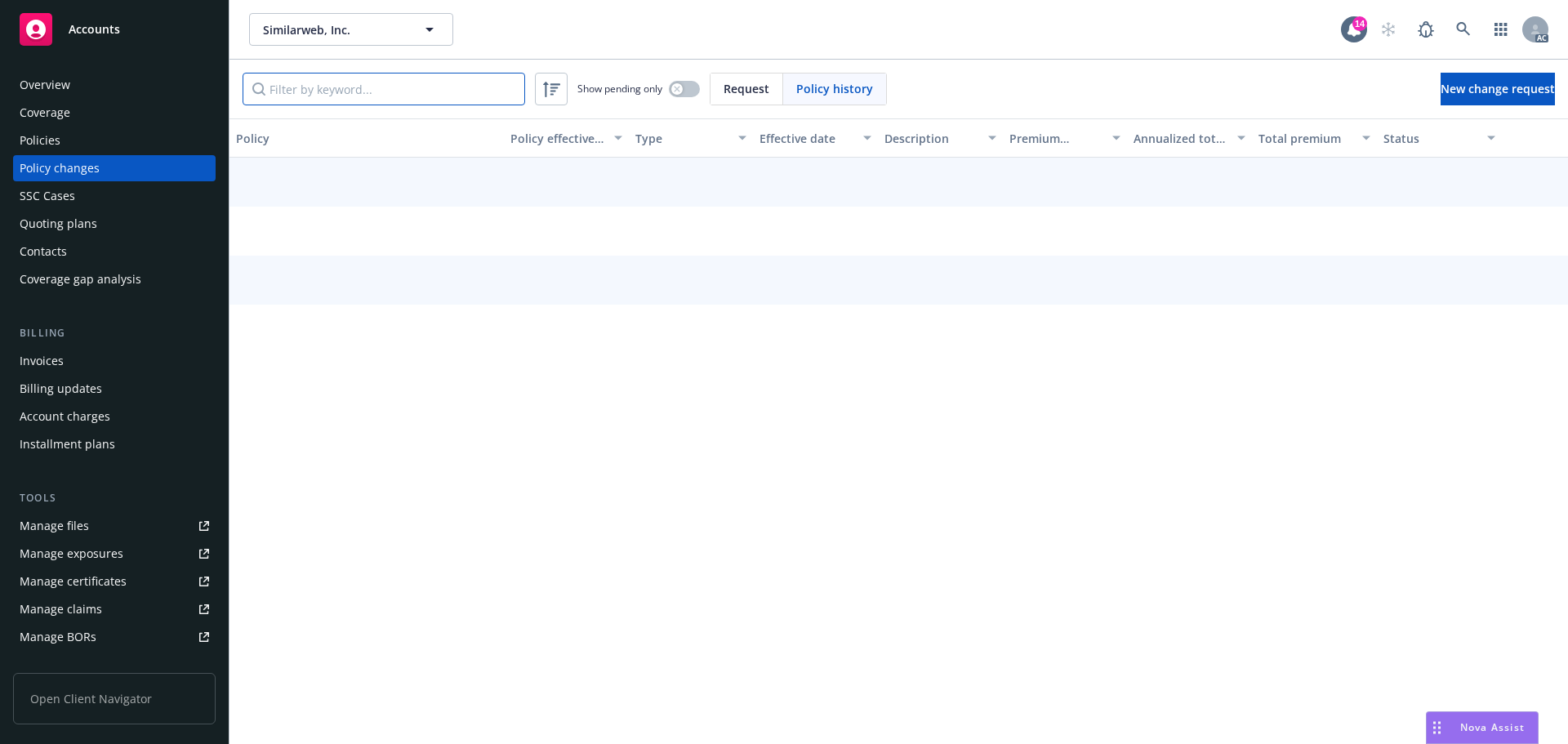
click at [398, 97] on input "Filter by keyword..." at bounding box center [384, 89] width 282 height 32
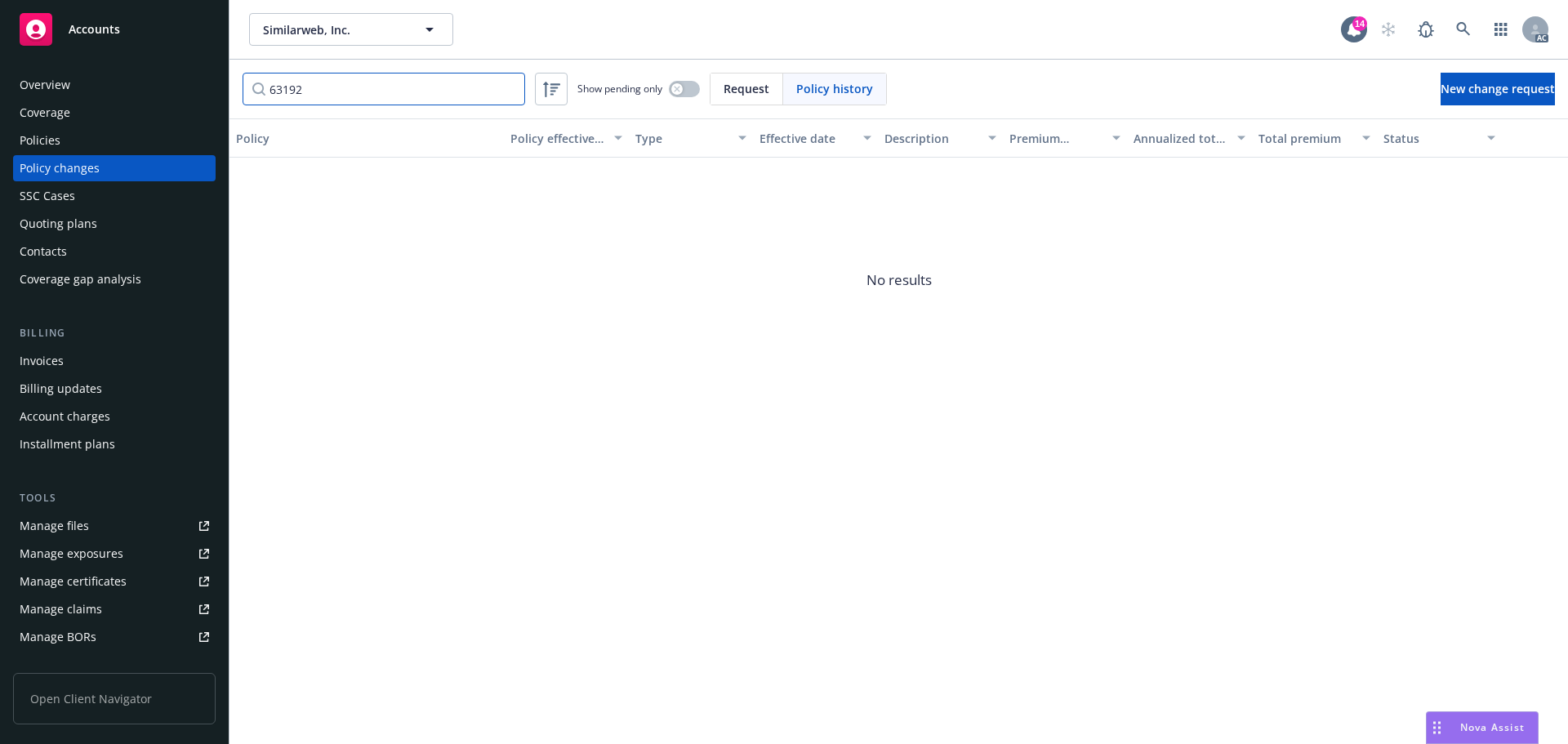
type input "631922"
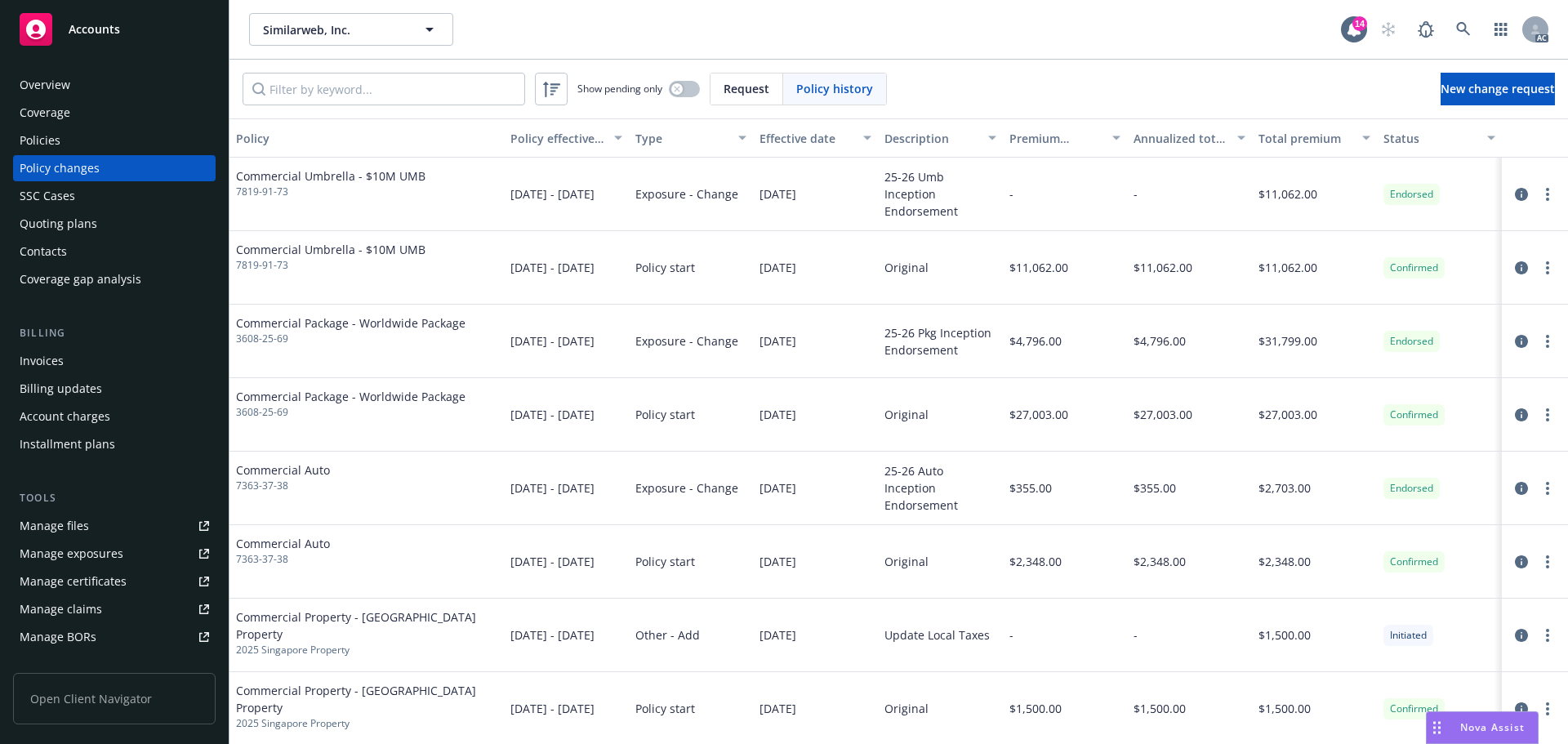
click at [76, 146] on div "Policies" at bounding box center [114, 140] width 190 height 26
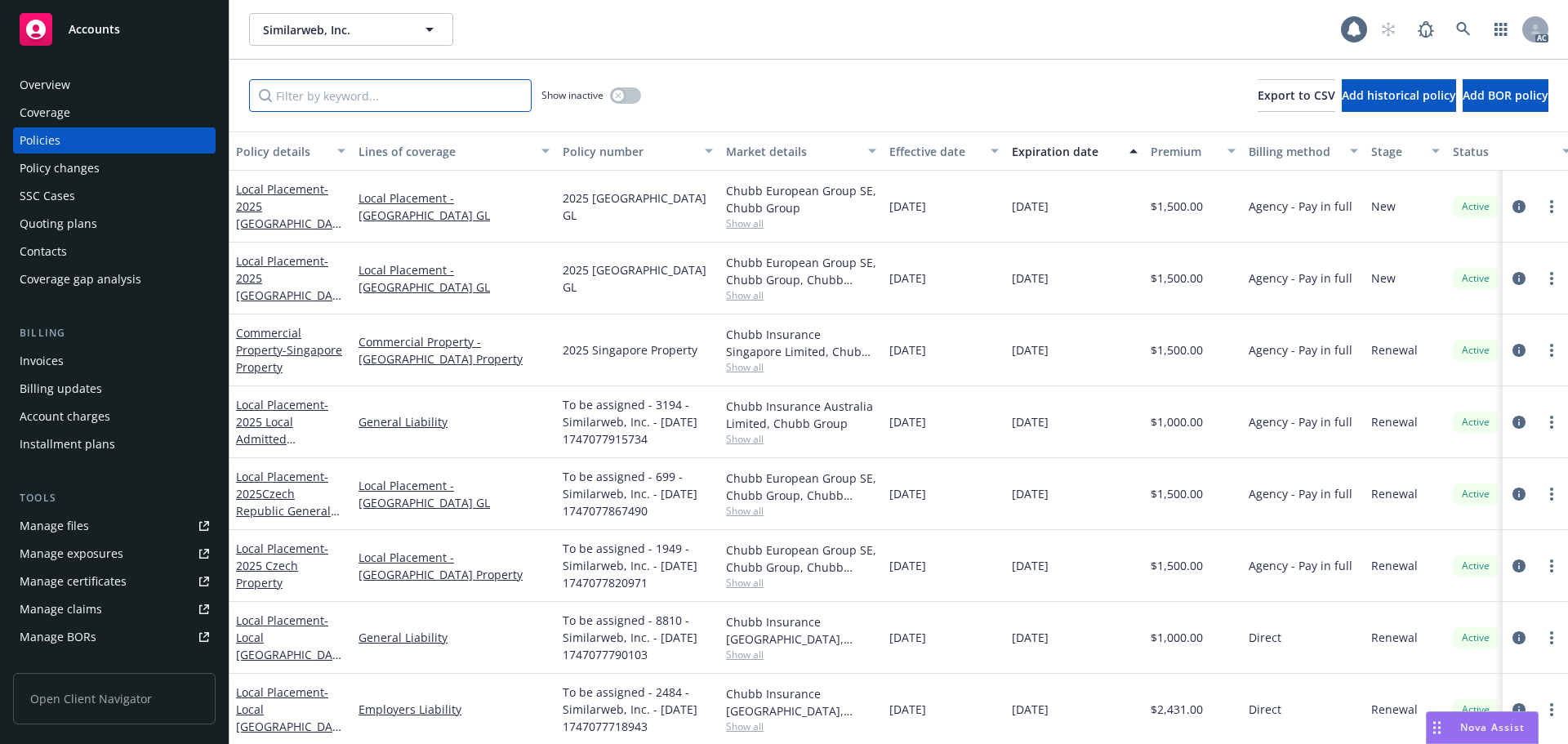
click at [318, 102] on input "Filter by keyword..." at bounding box center [390, 95] width 282 height 32
paste input "631922"
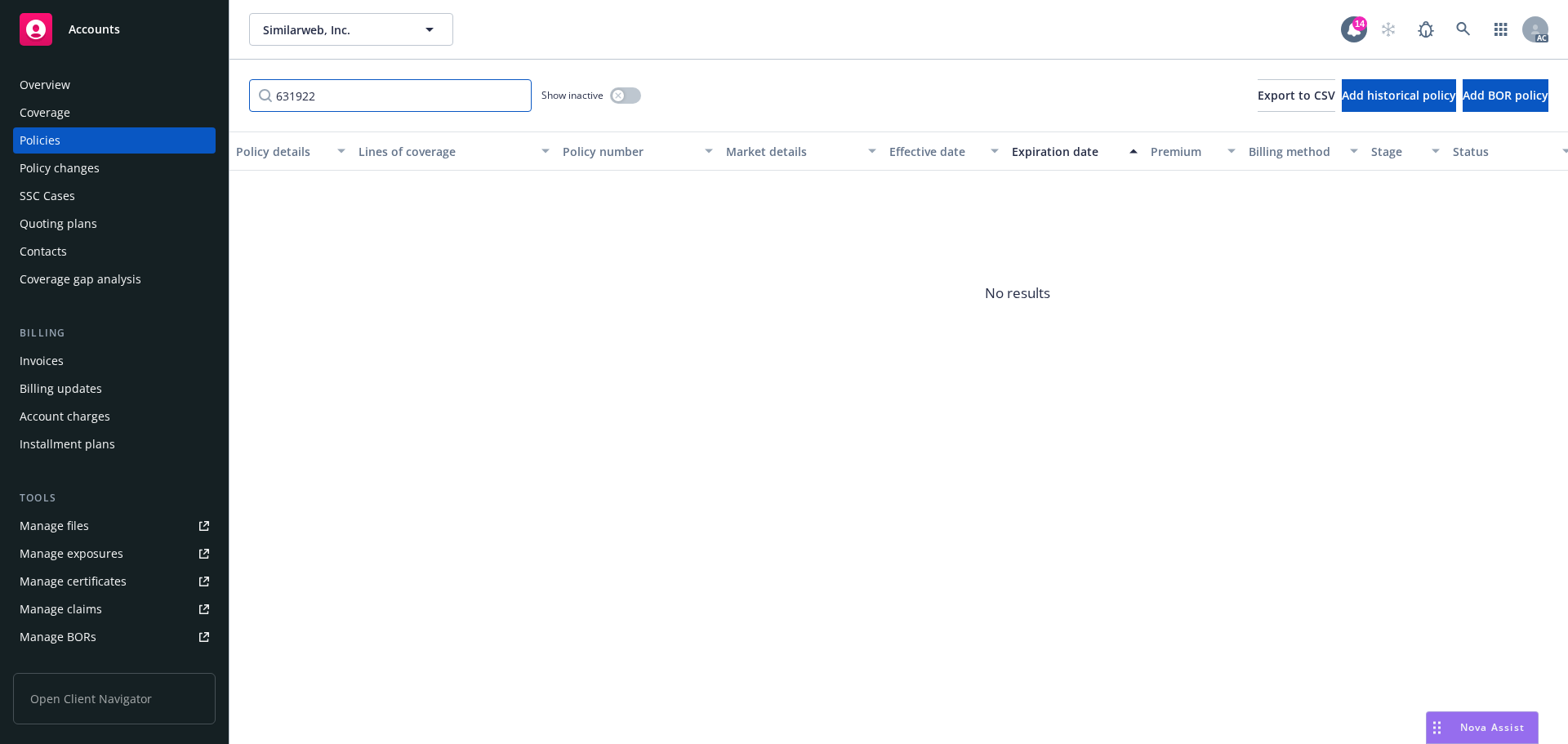
type input "631922"
click at [141, 85] on div "Overview" at bounding box center [114, 85] width 190 height 26
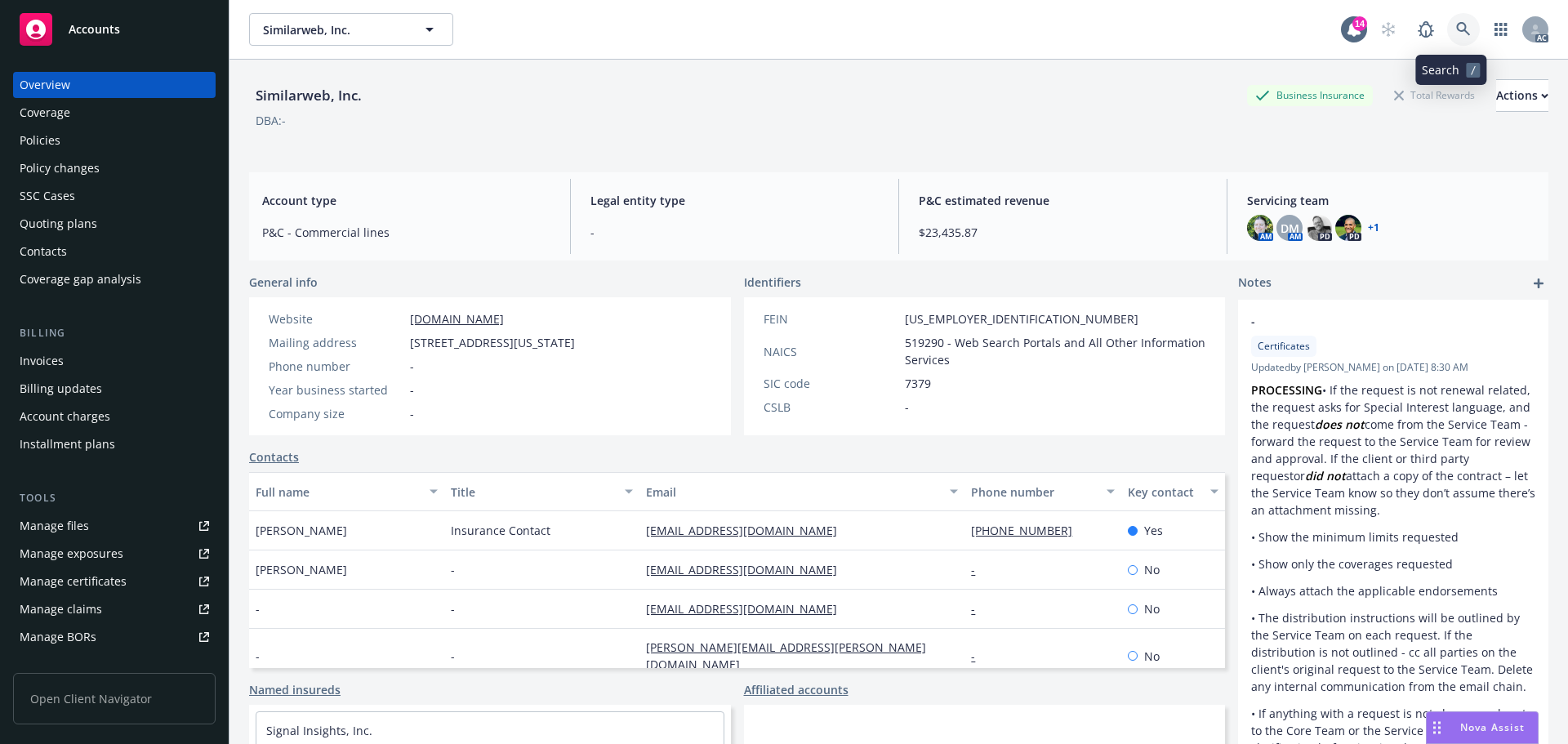
click at [1453, 21] on link at bounding box center [1463, 30] width 32 height 32
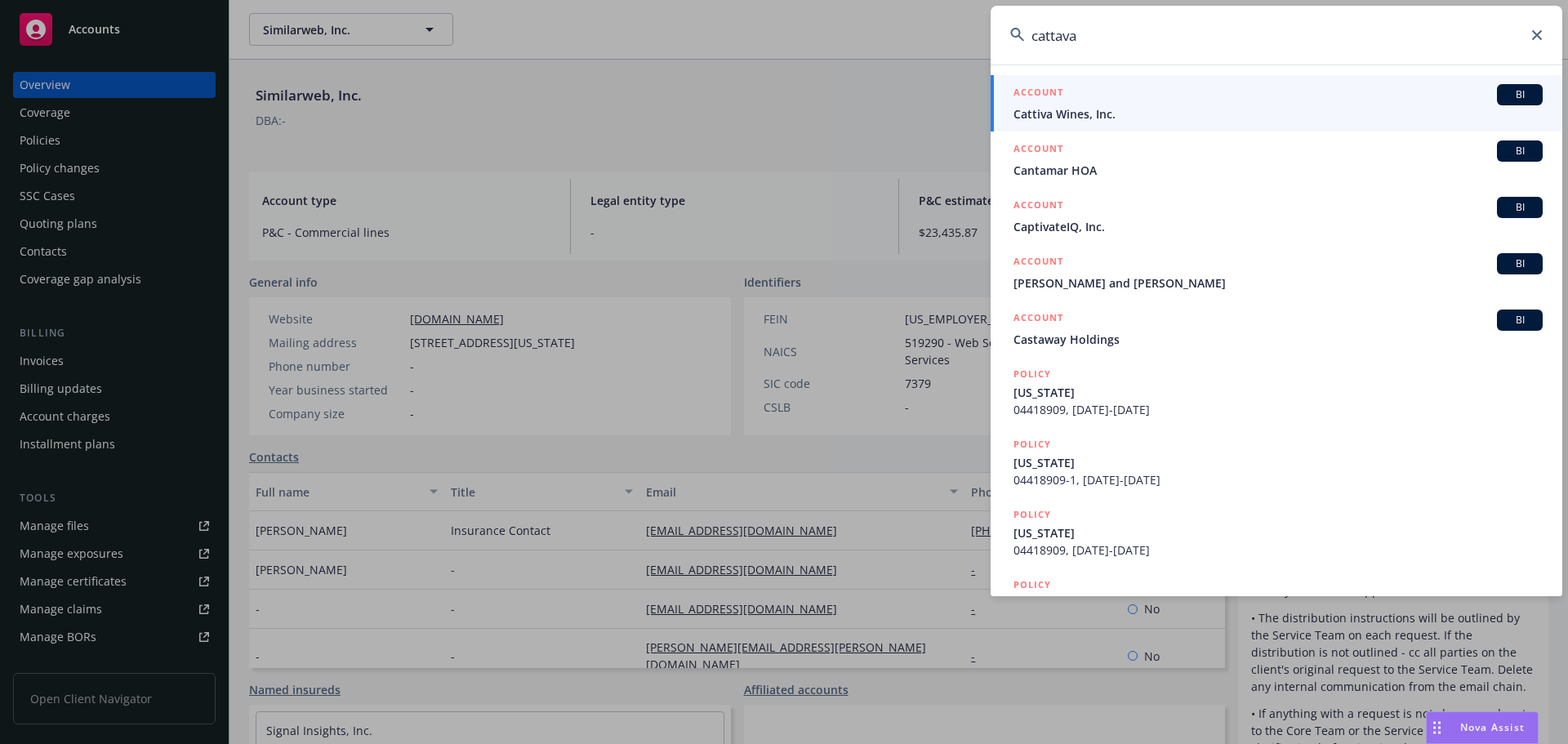
type input "cattava"
drag, startPoint x: 1254, startPoint y: 104, endPoint x: 1227, endPoint y: 114, distance: 28.8
click at [1254, 104] on div "ACCOUNT BI" at bounding box center [1277, 94] width 529 height 22
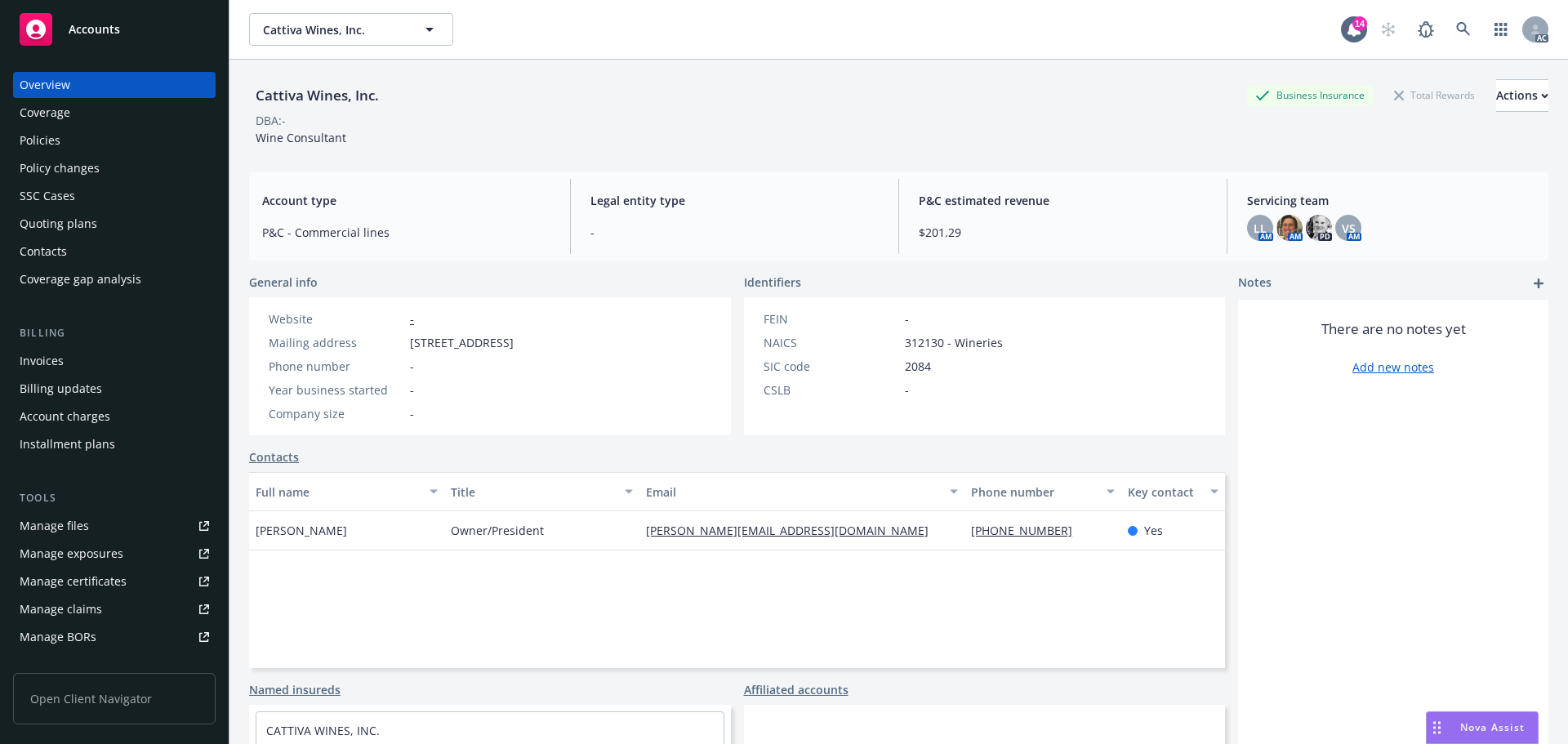
click at [82, 146] on div "Policies" at bounding box center [114, 140] width 190 height 26
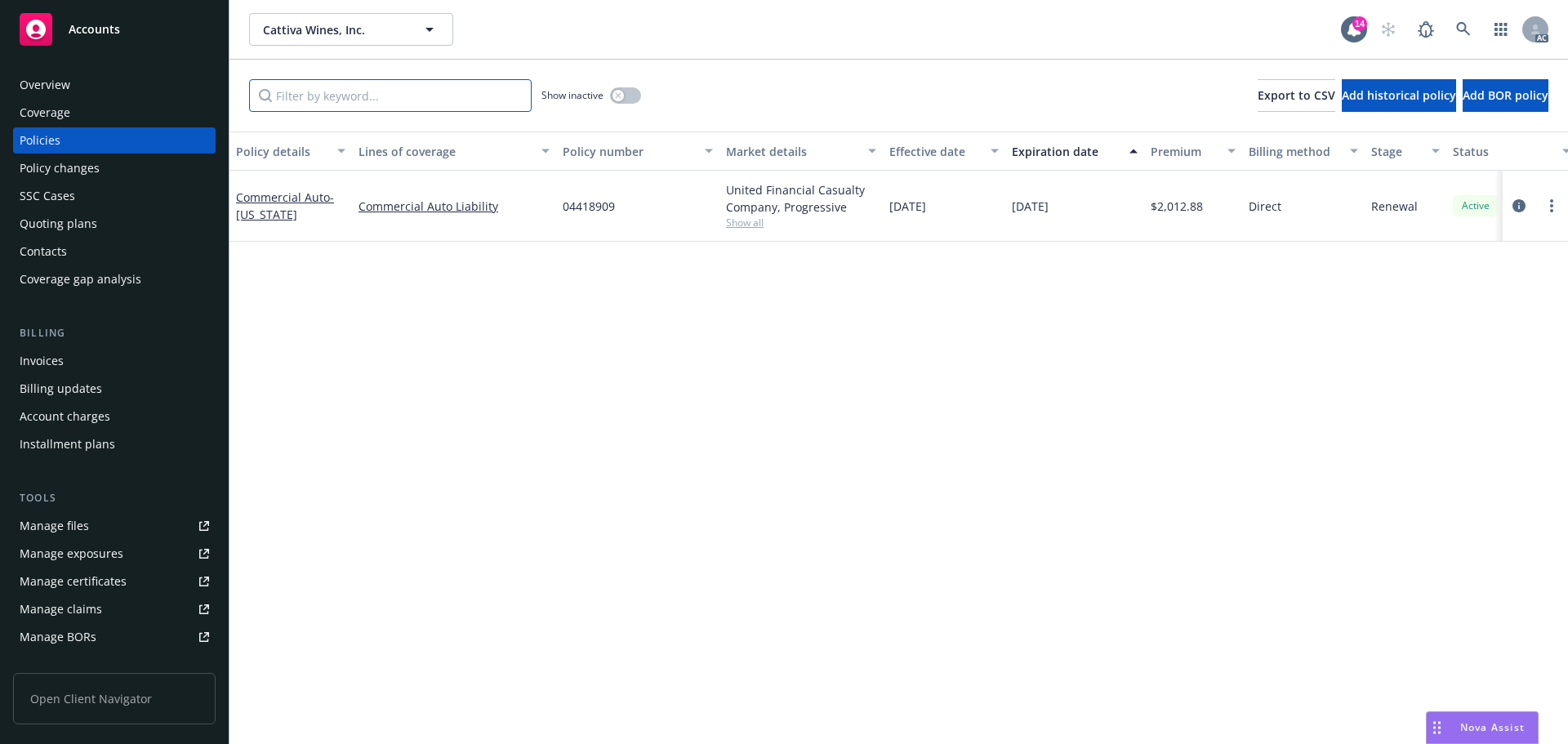
click at [459, 101] on input "Filter by keyword..." at bounding box center [390, 95] width 282 height 32
paste input "04418909"
type input "04418909"
click at [93, 82] on div "Overview" at bounding box center [114, 85] width 190 height 26
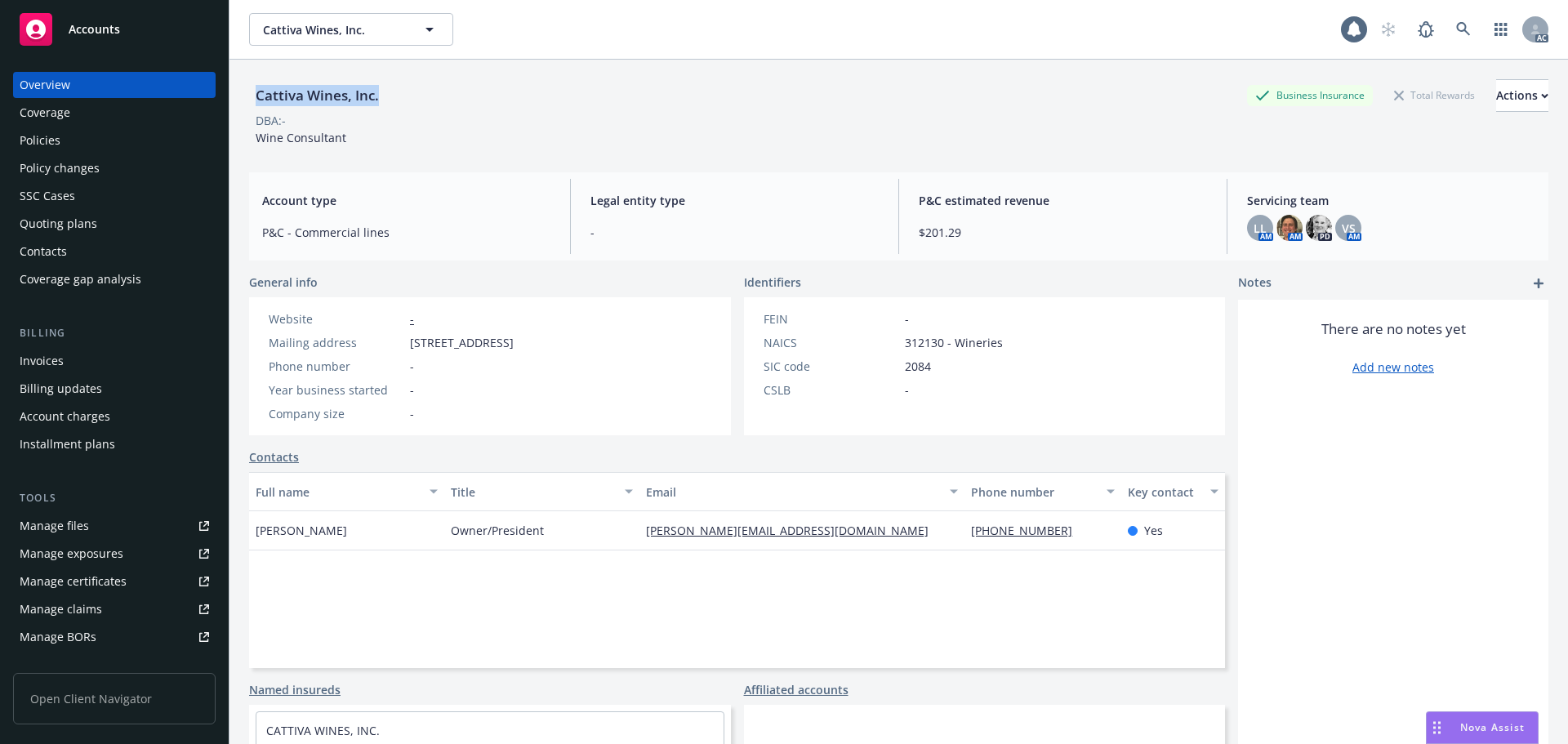
drag, startPoint x: 396, startPoint y: 95, endPoint x: 252, endPoint y: 95, distance: 144.0
click at [255, 95] on div "Cattiva Wines, Inc. Business Insurance Total Rewards Actions" at bounding box center [899, 95] width 1299 height 32
copy div "Cattiva Wines, Inc."
click at [1456, 28] on icon at bounding box center [1463, 30] width 14 height 14
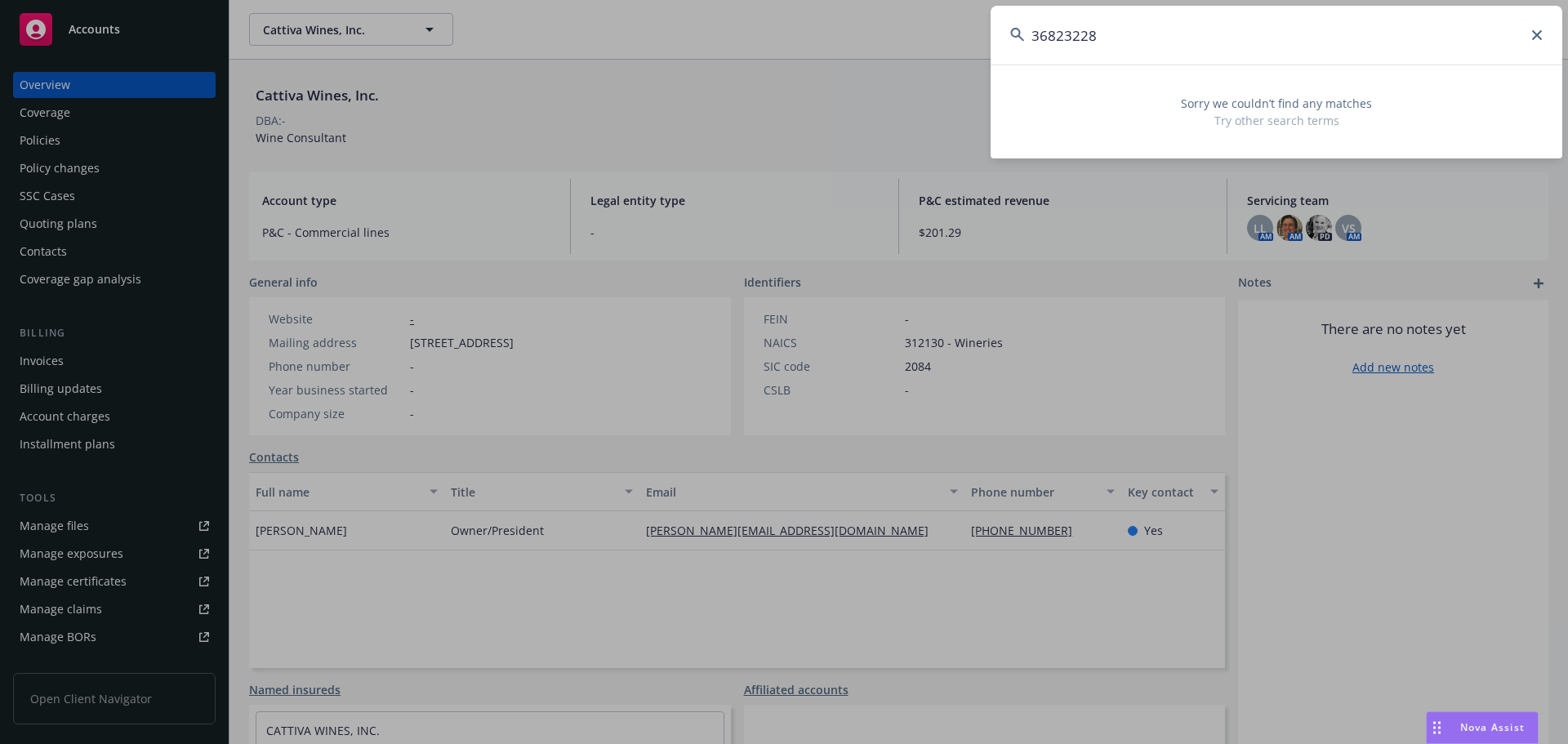
drag, startPoint x: 1084, startPoint y: 34, endPoint x: 1022, endPoint y: 34, distance: 62.0
click at [1022, 34] on div "36823228" at bounding box center [1276, 34] width 571 height 58
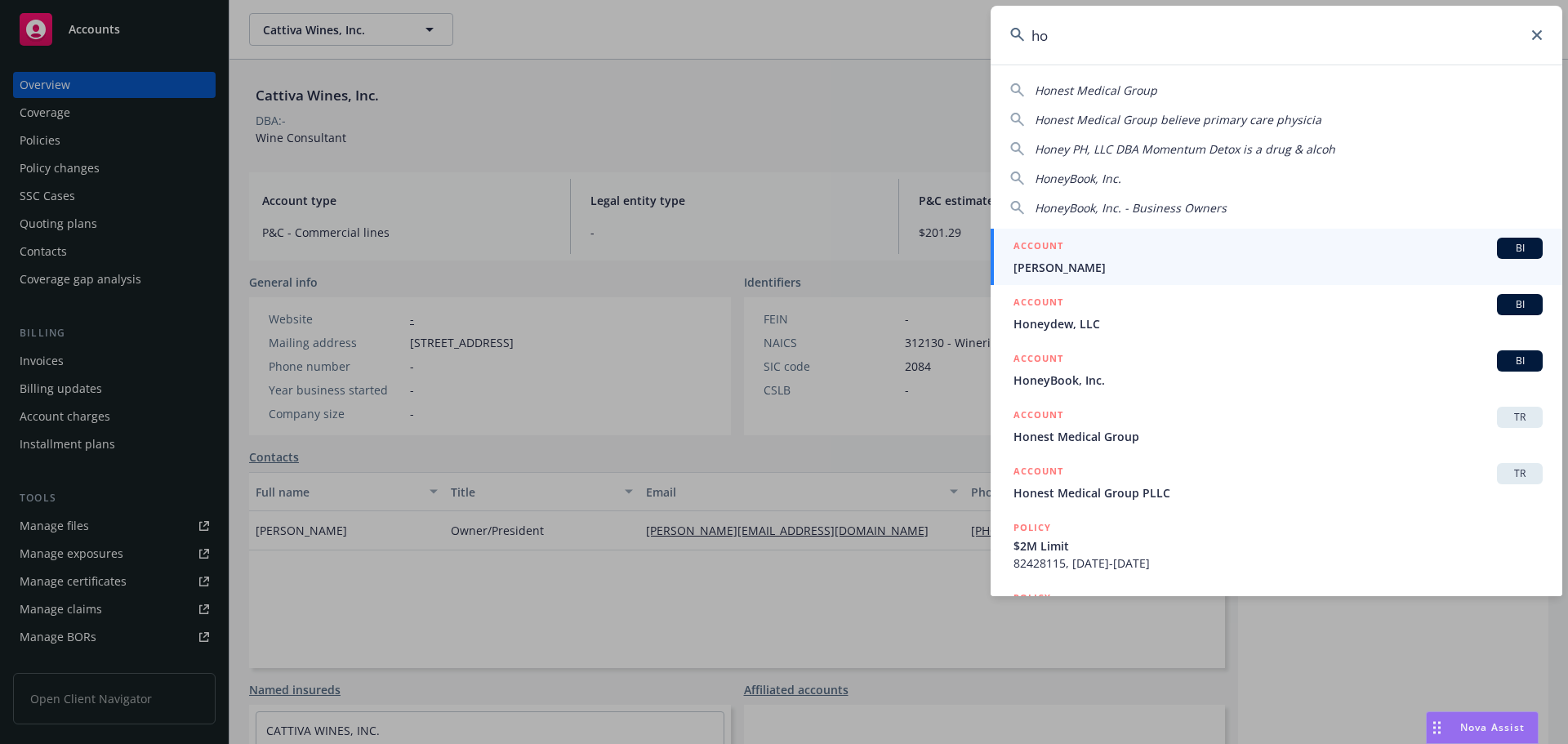
type input "h"
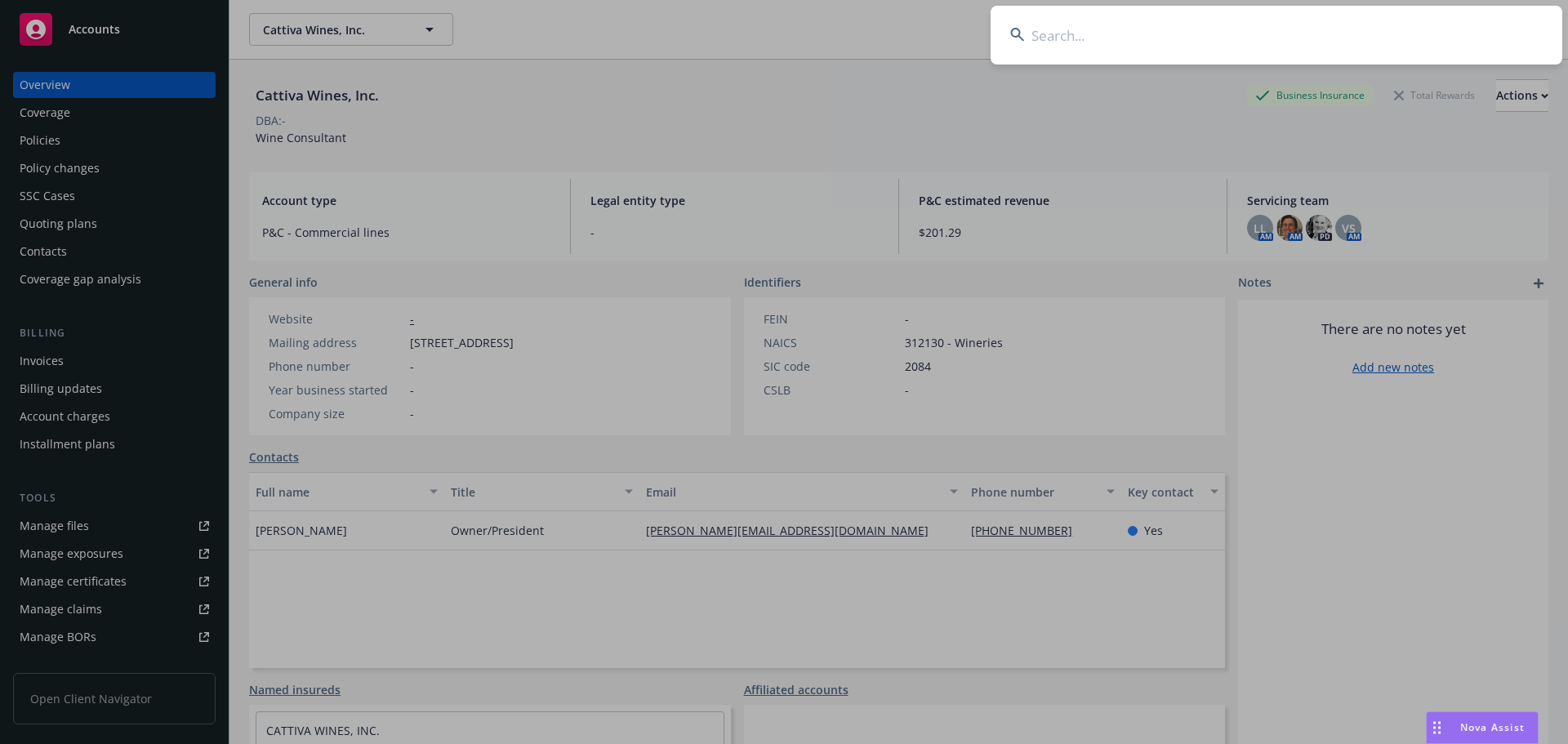
type input "h"
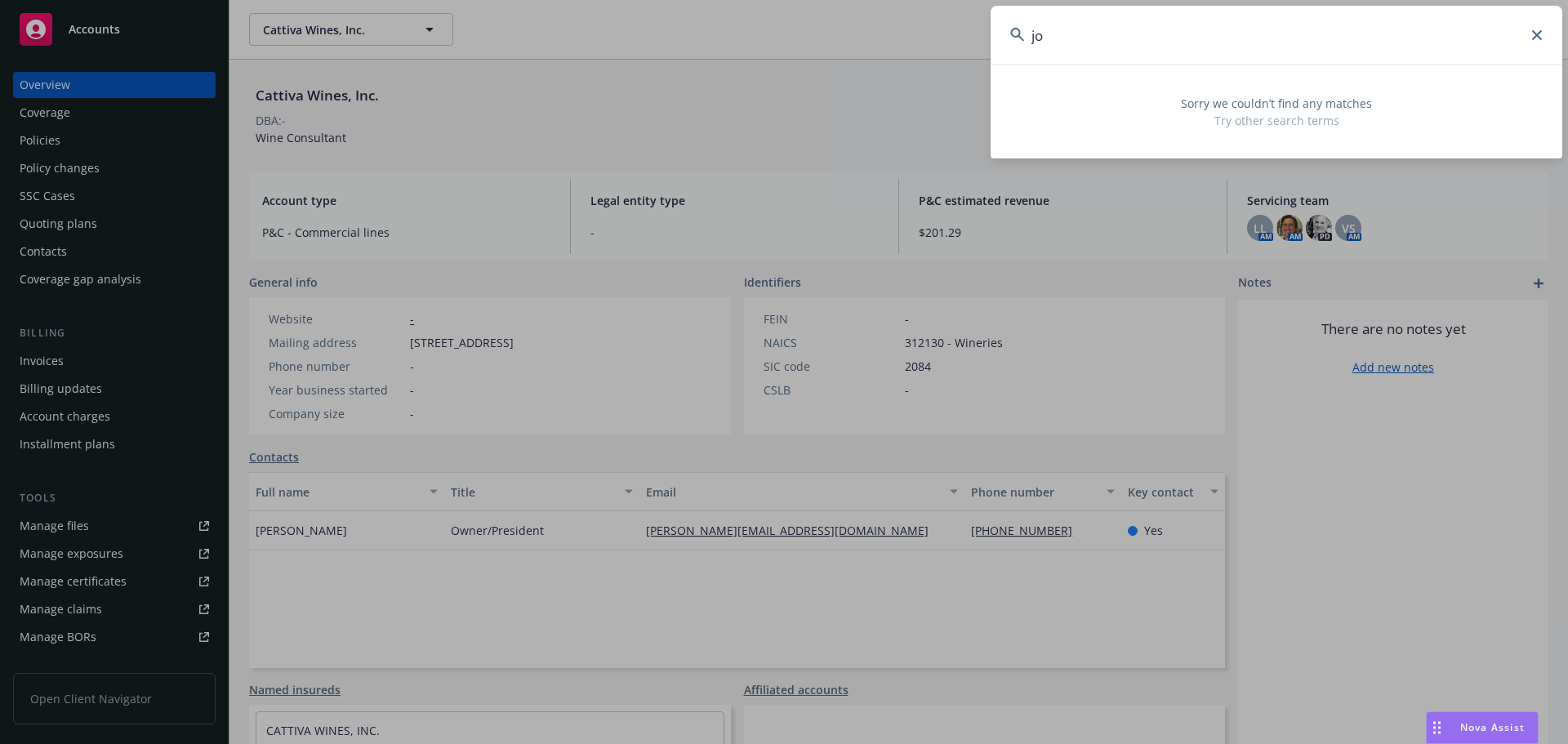
type input "j"
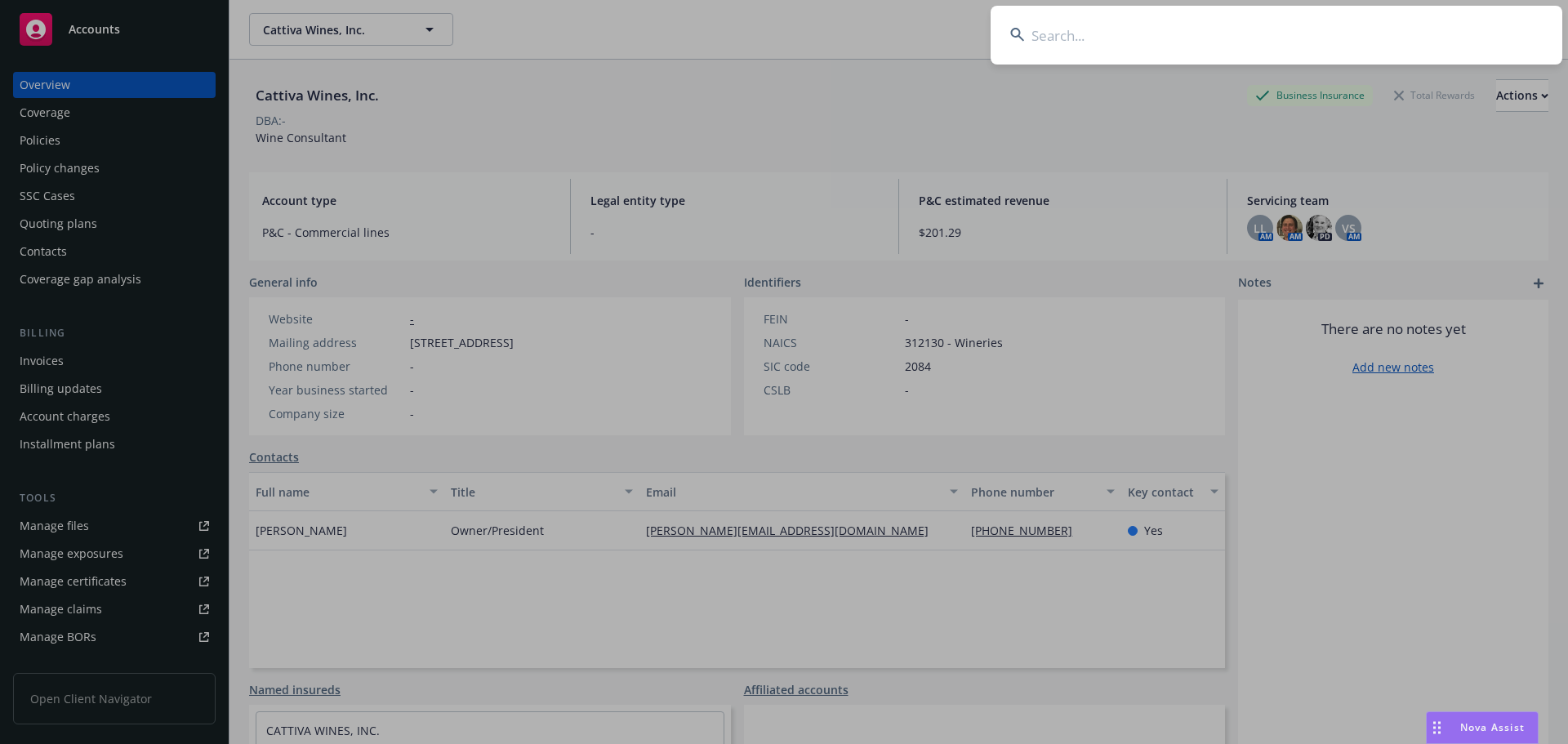
click at [1084, 29] on input at bounding box center [1276, 34] width 571 height 58
paste input "37821396"
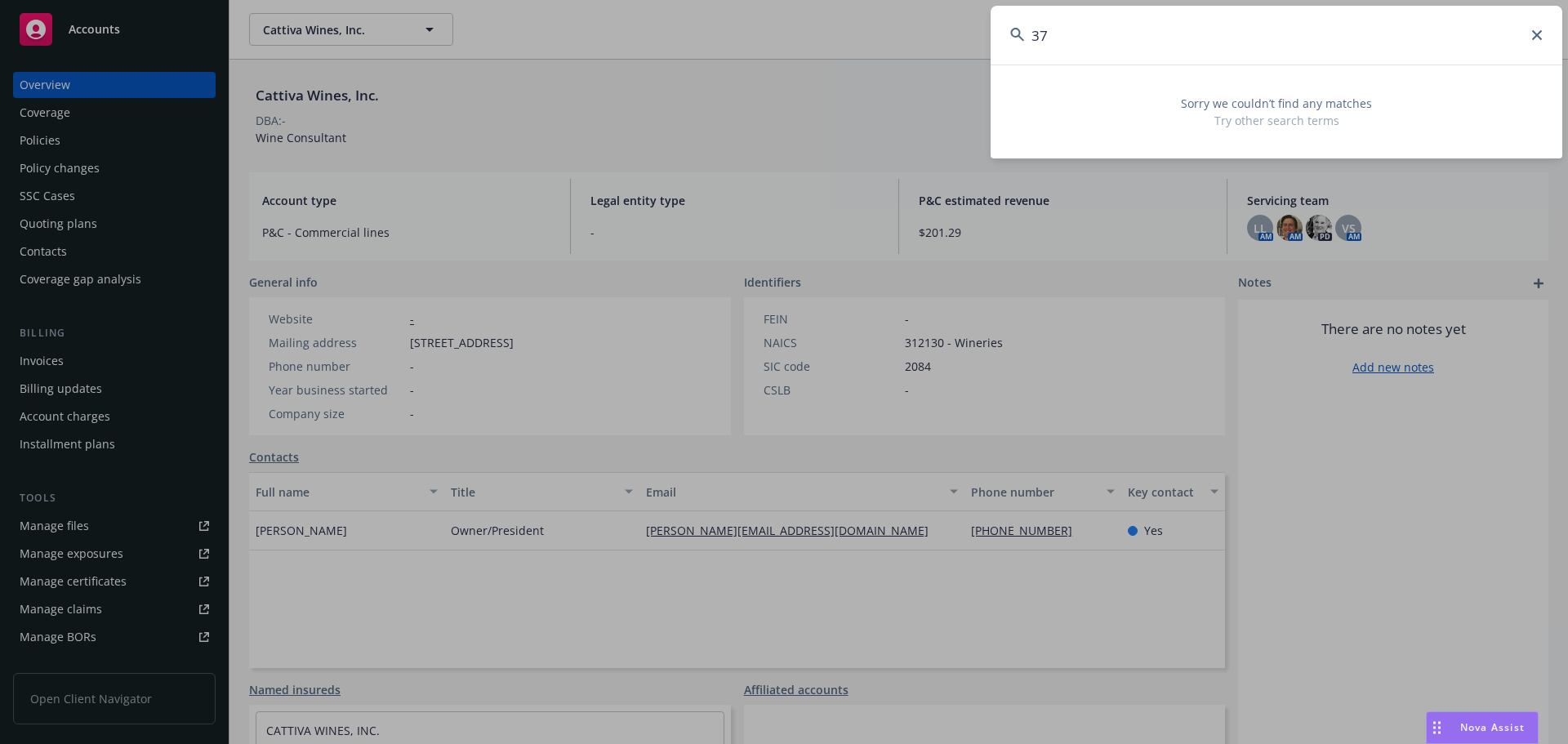
type input "3"
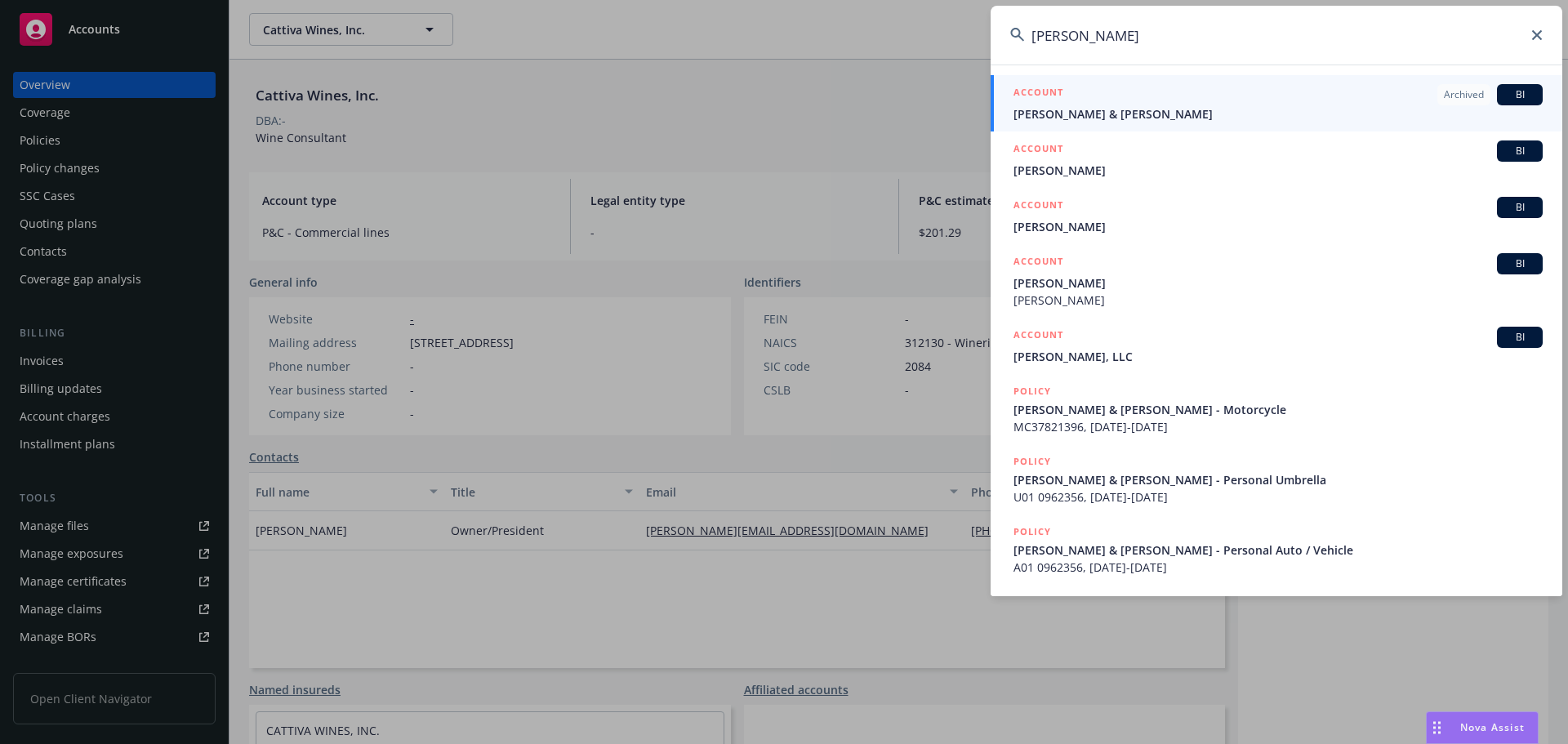
type input "[PERSON_NAME]"
click at [1095, 120] on span "[PERSON_NAME] & [PERSON_NAME]" at bounding box center [1277, 113] width 529 height 17
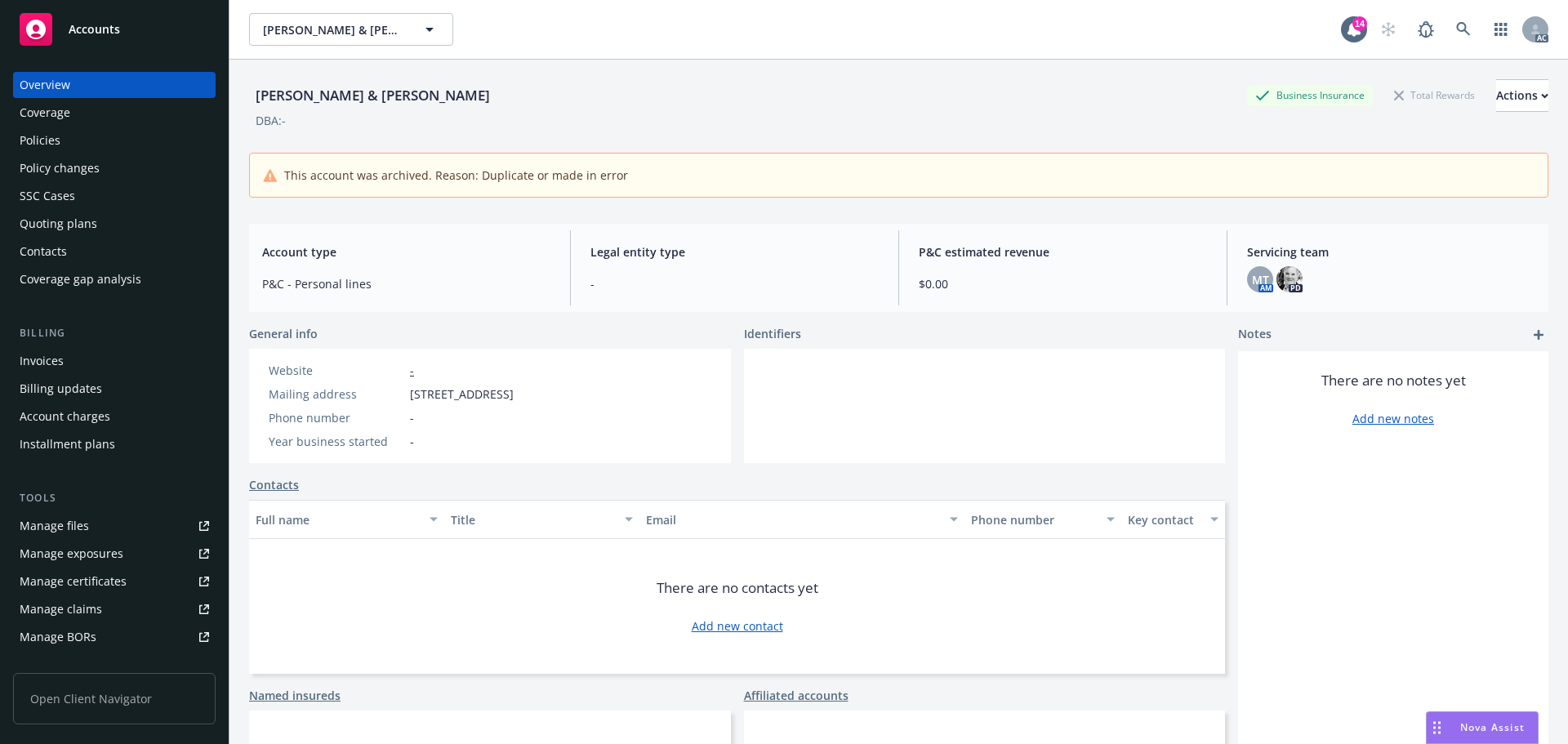
click at [72, 153] on div "Policies" at bounding box center [114, 140] width 190 height 26
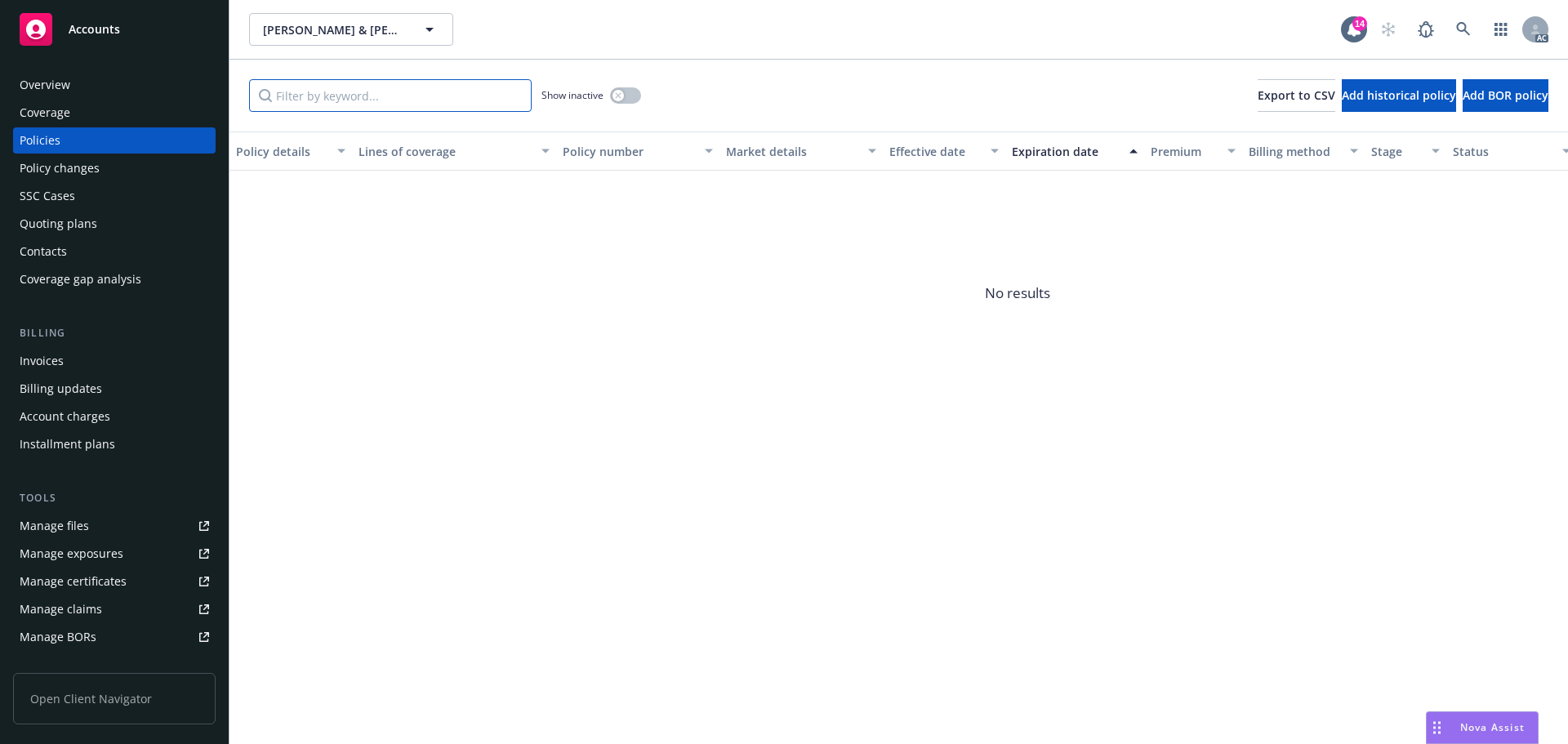
click at [462, 93] on input "Filter by keyword..." at bounding box center [390, 95] width 282 height 32
paste input "37821396"
type input "37821396"
click at [617, 99] on div "button" at bounding box center [618, 95] width 12 height 12
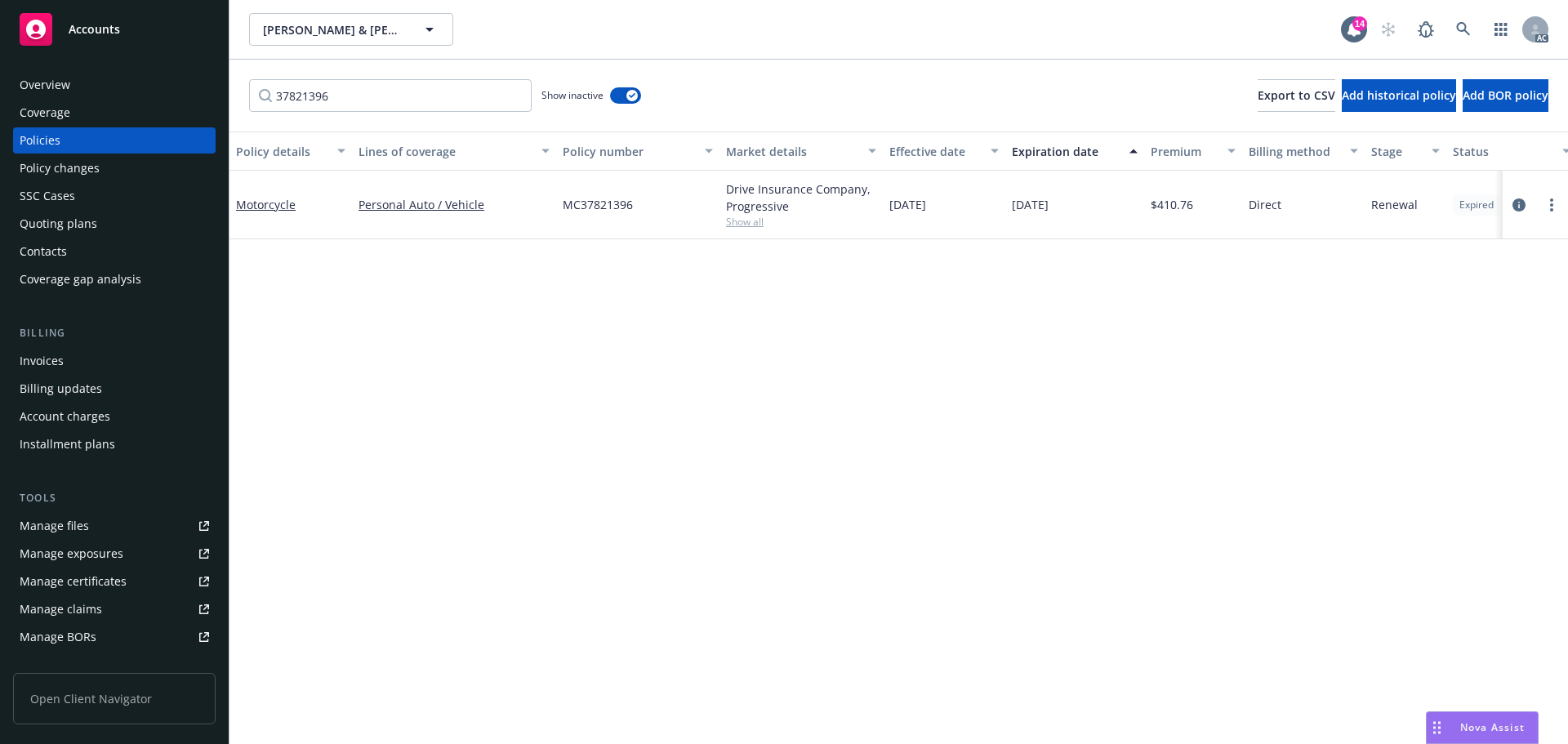
click at [105, 83] on div "Overview" at bounding box center [114, 85] width 190 height 26
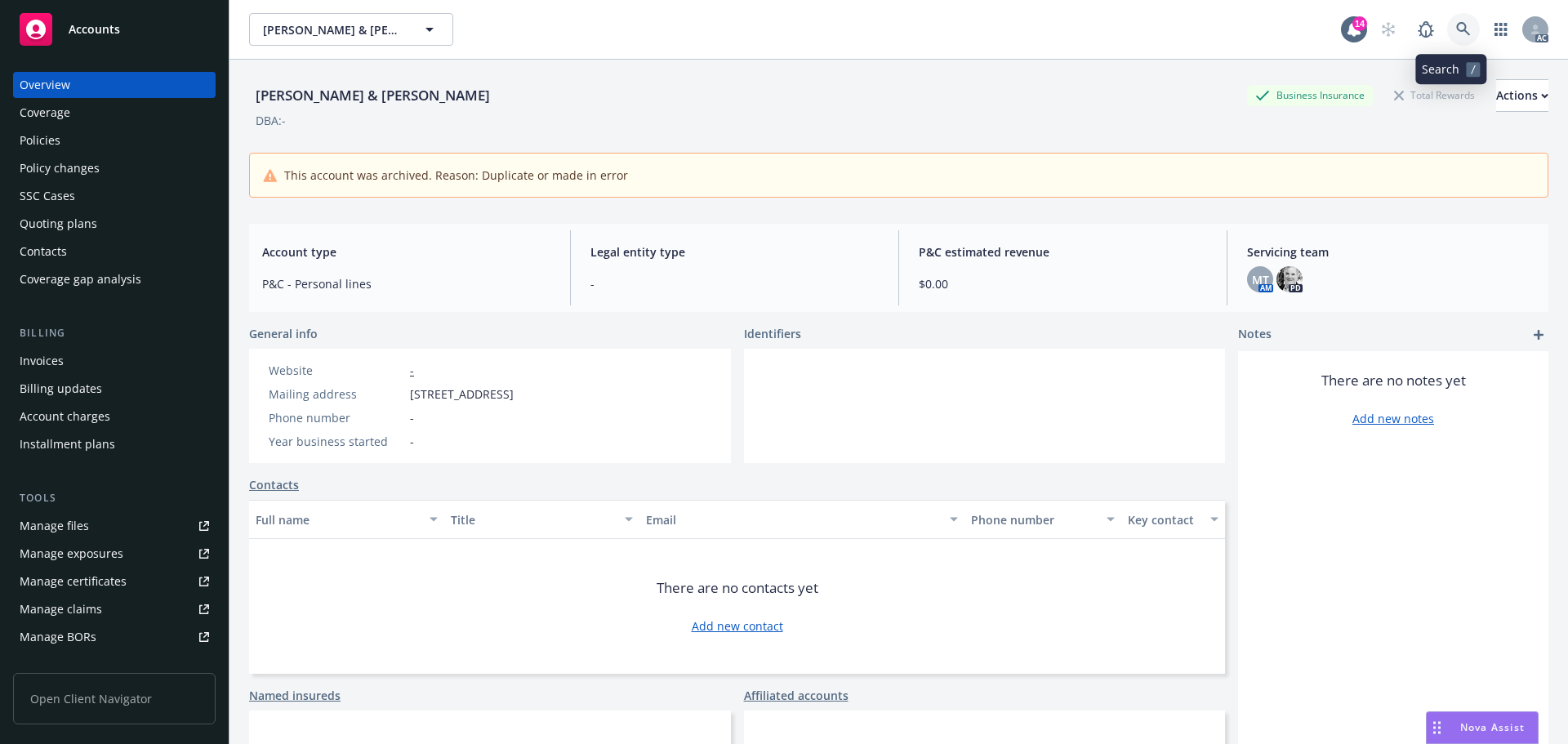
click at [1447, 27] on link at bounding box center [1463, 30] width 32 height 32
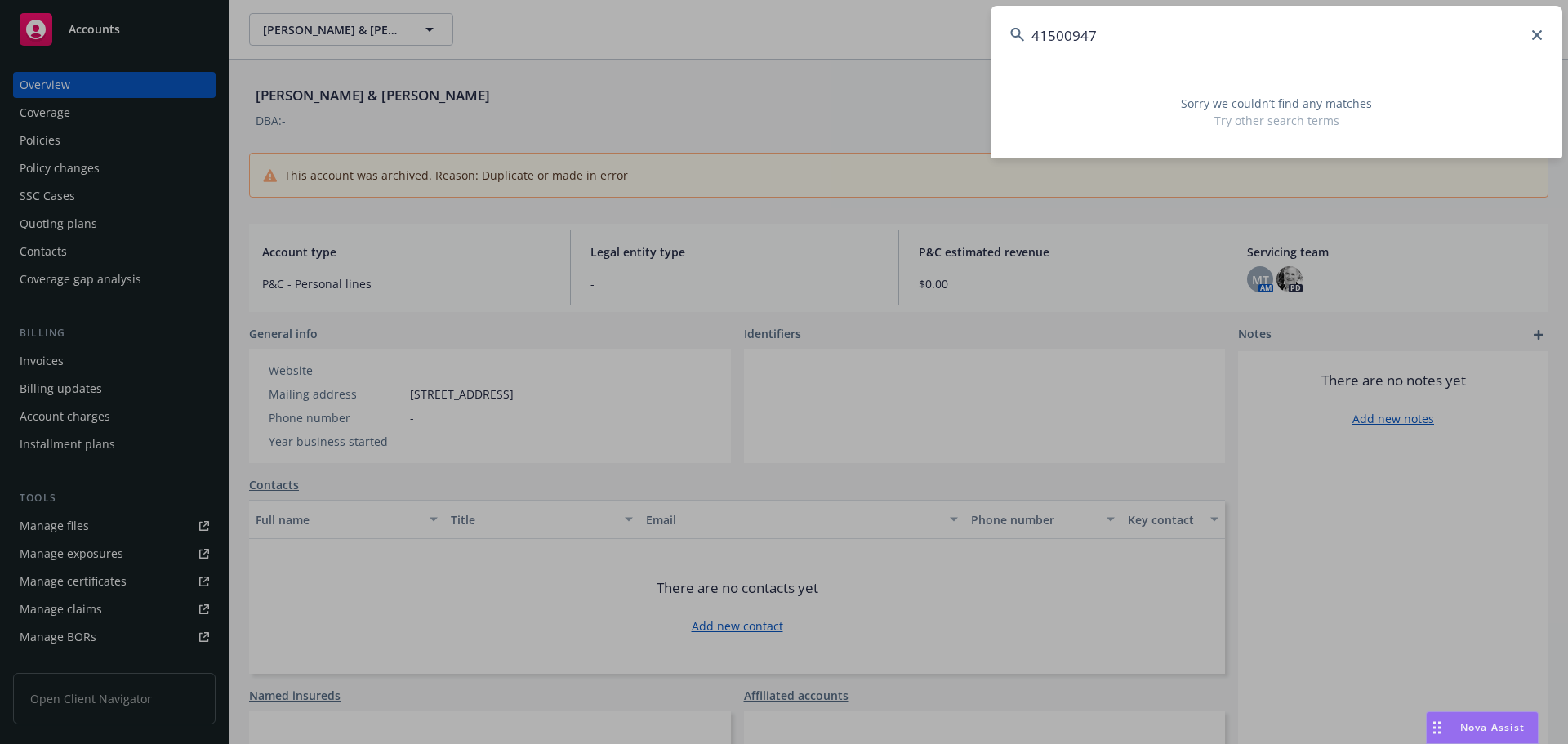
drag, startPoint x: 1141, startPoint y: 40, endPoint x: 973, endPoint y: 28, distance: 168.4
click at [973, 28] on div "41500947 Sorry we couldn’t find any matches Try other search terms" at bounding box center [784, 372] width 1568 height 744
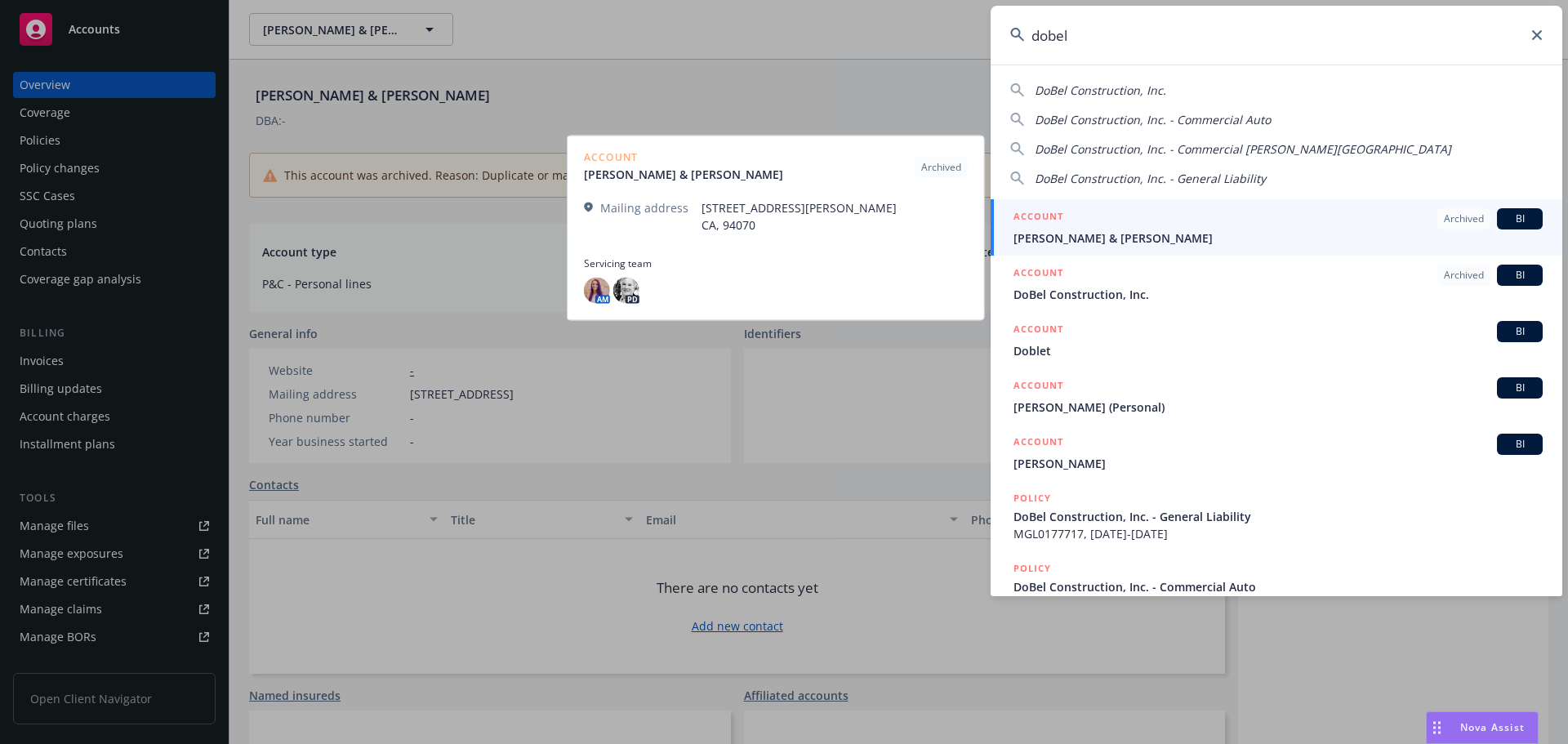
type input "dobel"
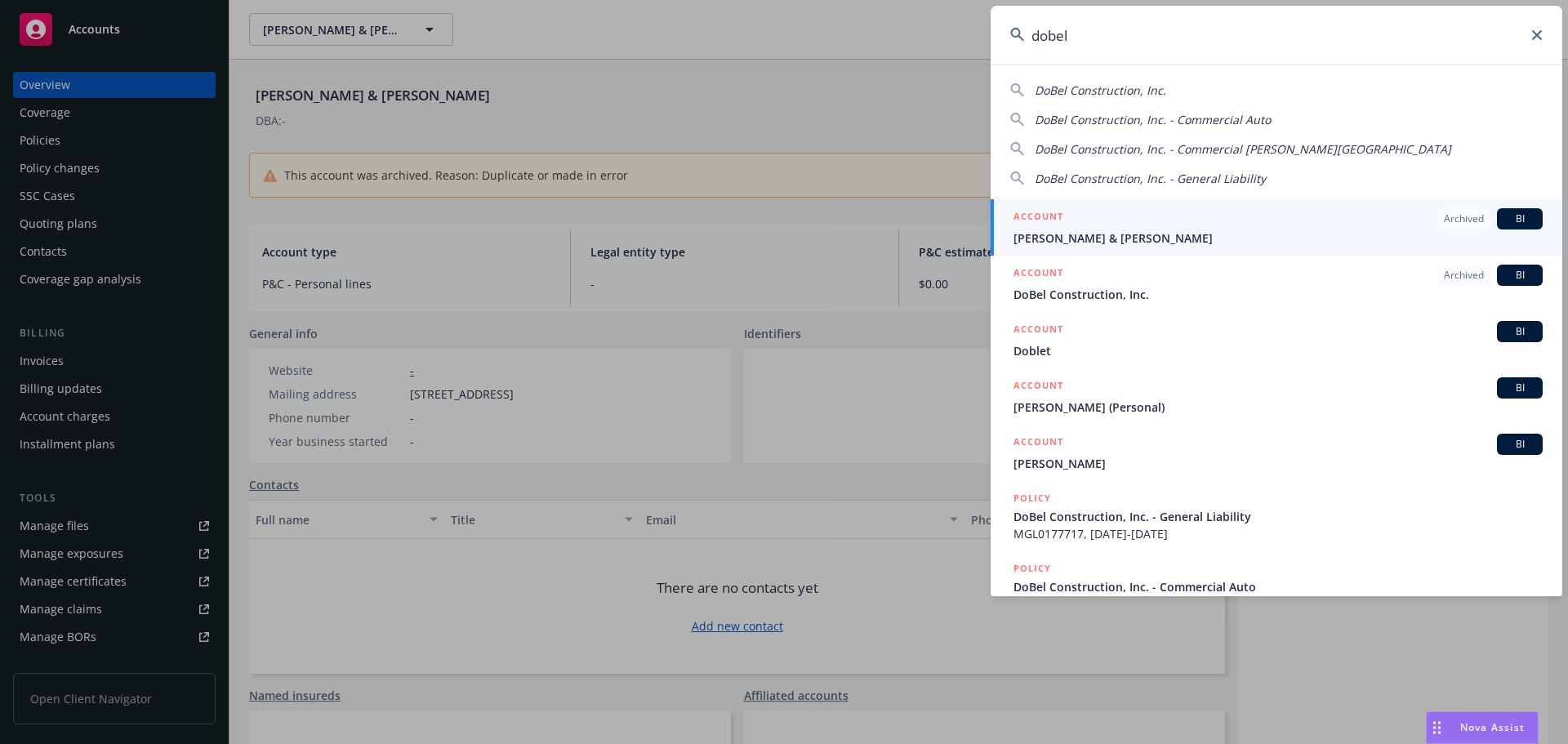
click at [1198, 240] on span "[PERSON_NAME] & [PERSON_NAME]" at bounding box center [1277, 238] width 529 height 17
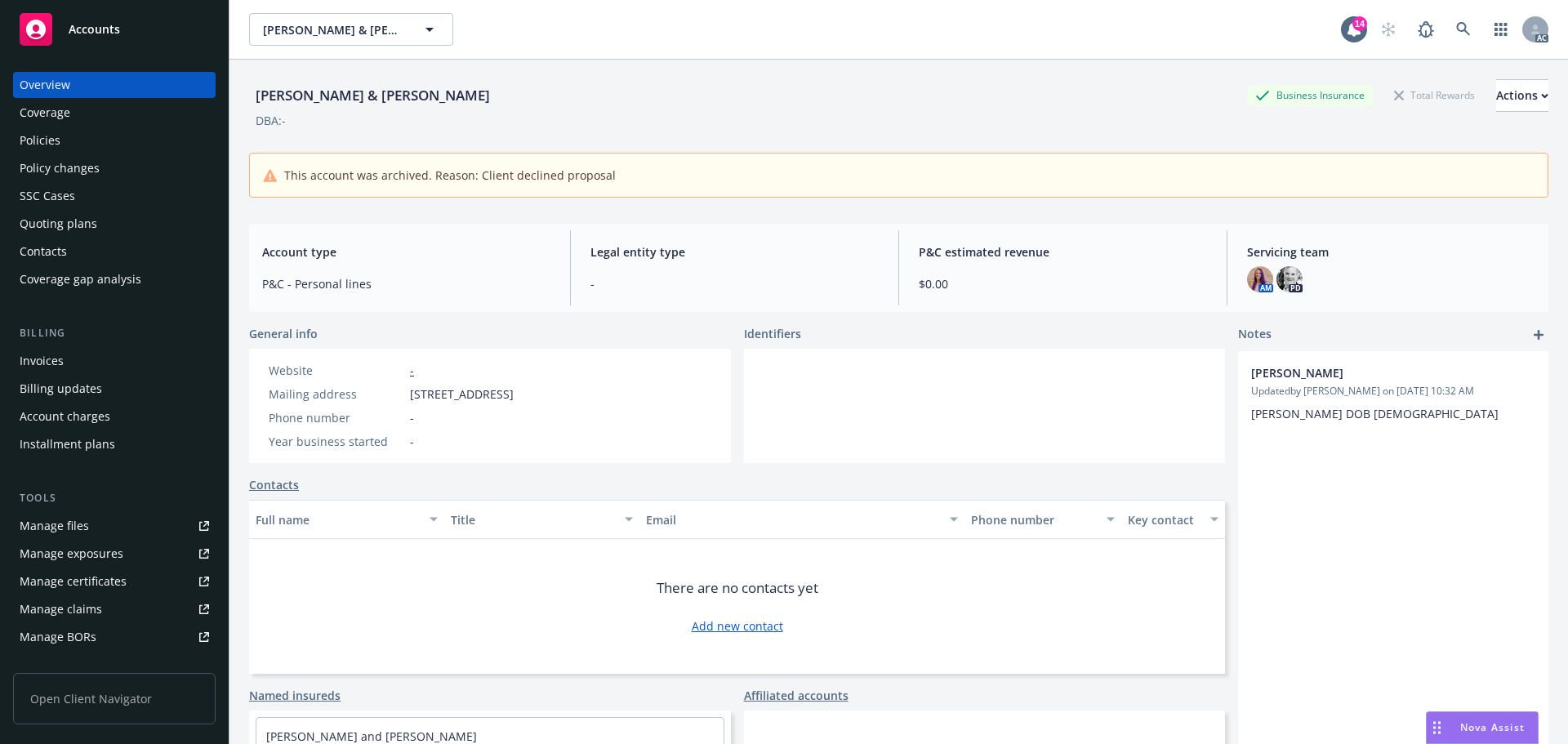
click at [41, 142] on div "Policies" at bounding box center [40, 140] width 40 height 26
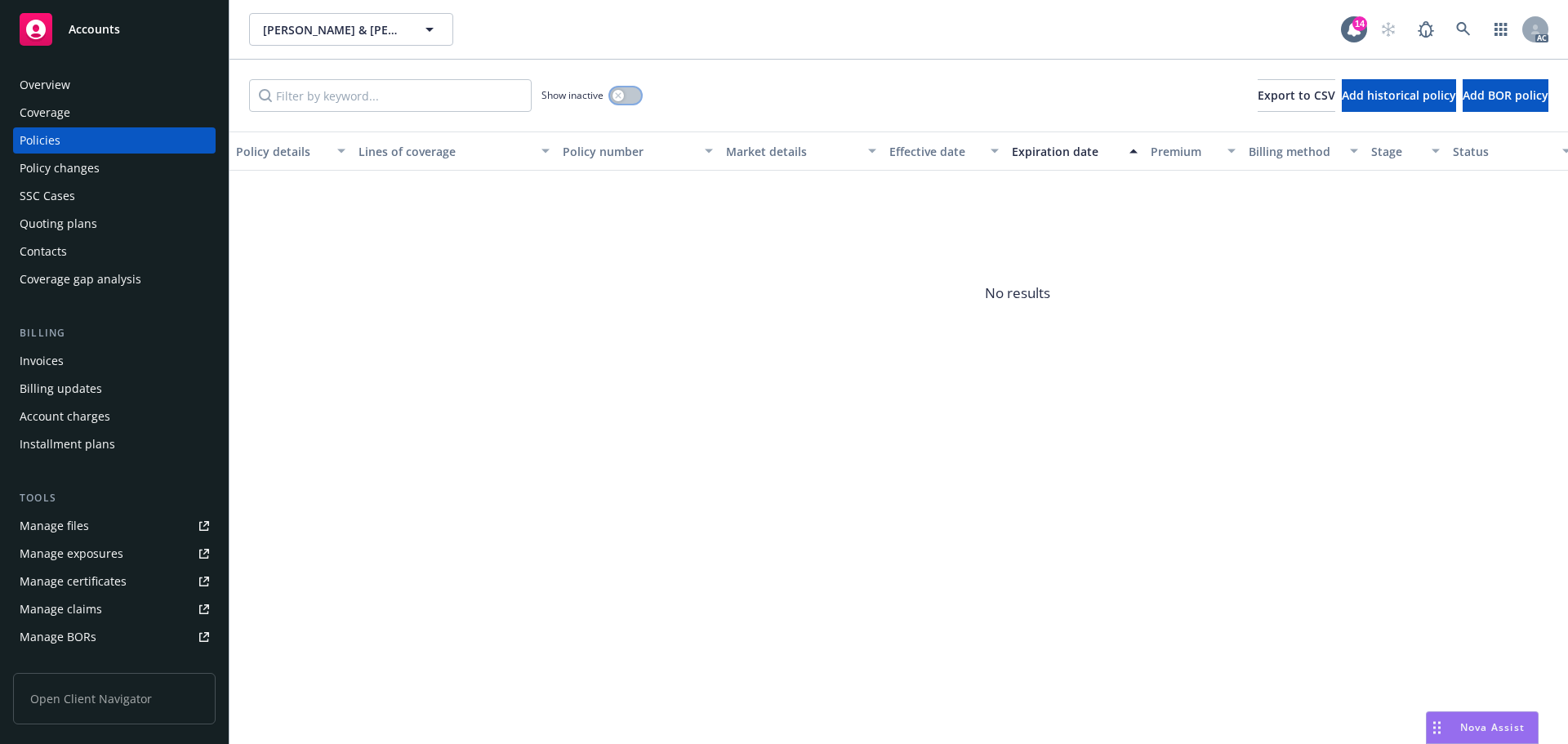
click at [618, 95] on icon "button" at bounding box center [617, 95] width 5 height 5
